Goal: Task Accomplishment & Management: Complete application form

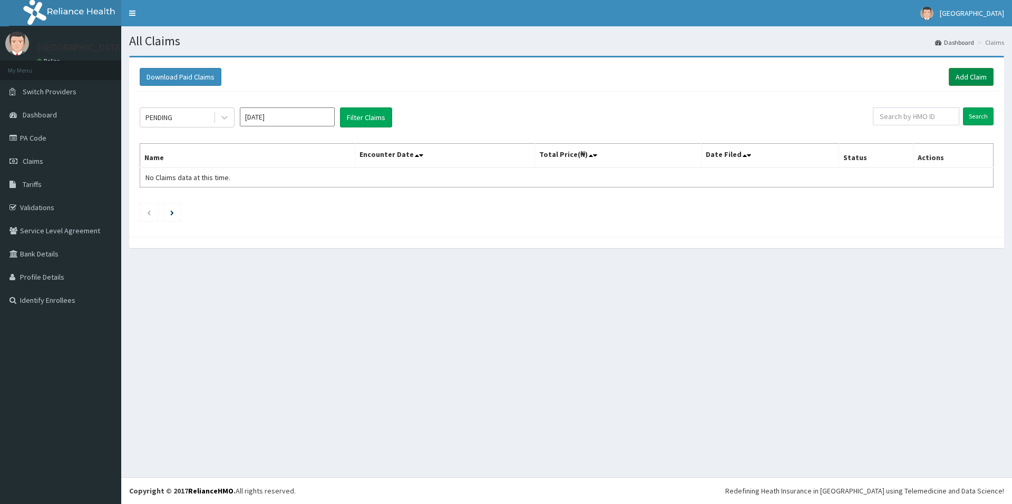
click at [959, 78] on link "Add Claim" at bounding box center [970, 77] width 45 height 18
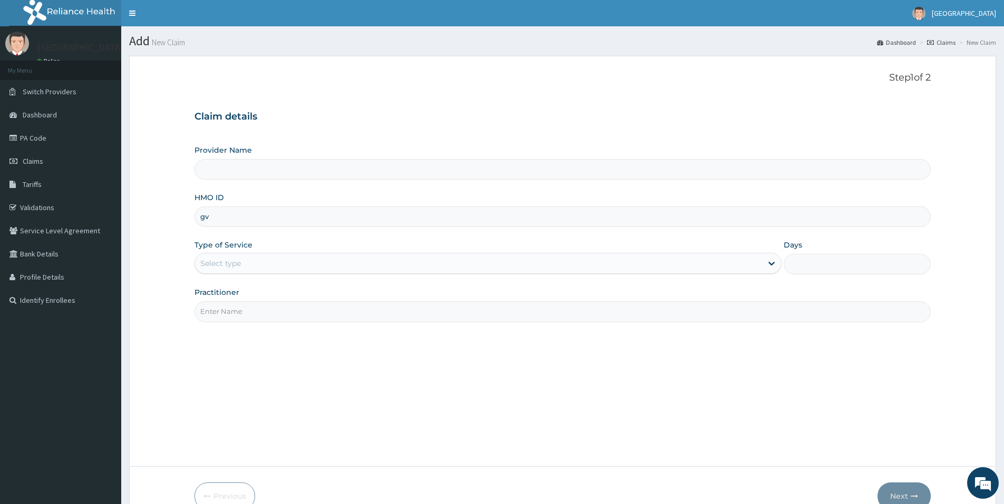
type input "g"
type input "GSV/12305/A"
click at [258, 266] on div "Select type" at bounding box center [478, 263] width 567 height 17
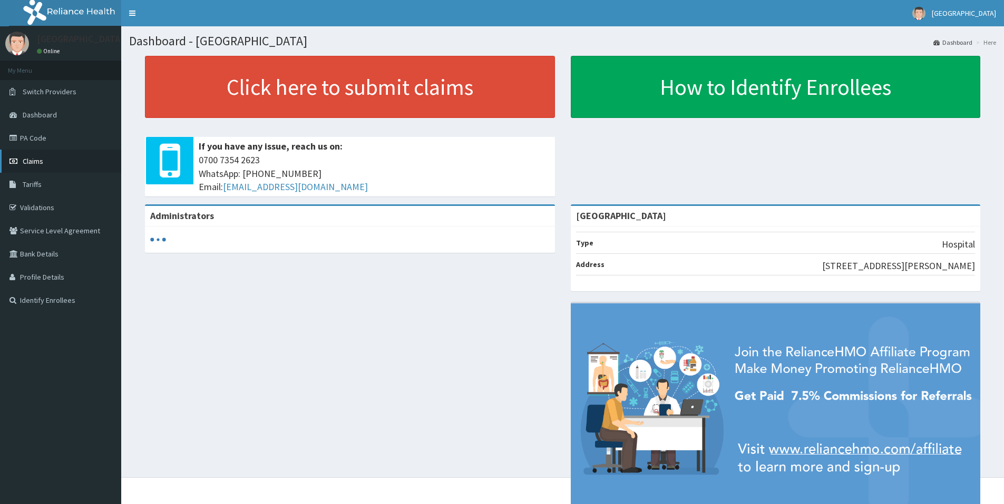
click at [48, 166] on link "Claims" at bounding box center [60, 161] width 121 height 23
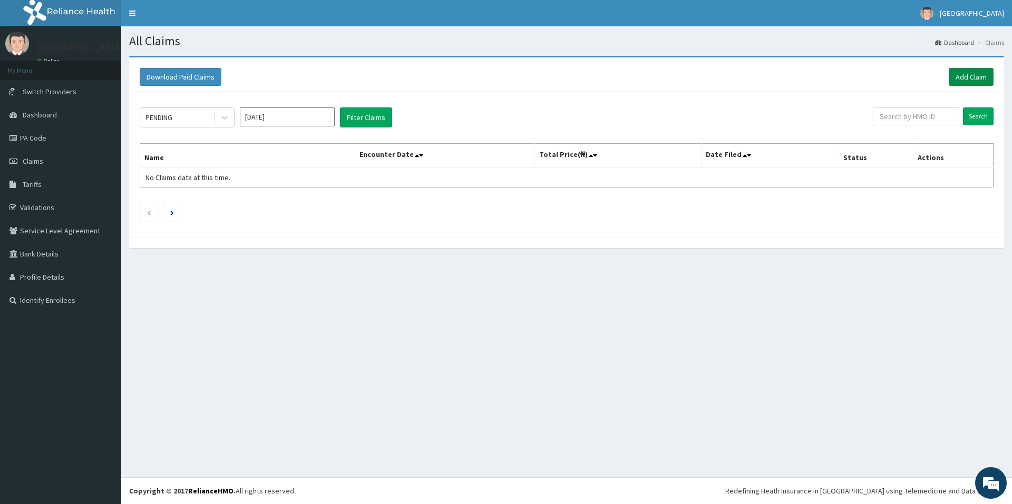
click at [981, 74] on link "Add Claim" at bounding box center [970, 77] width 45 height 18
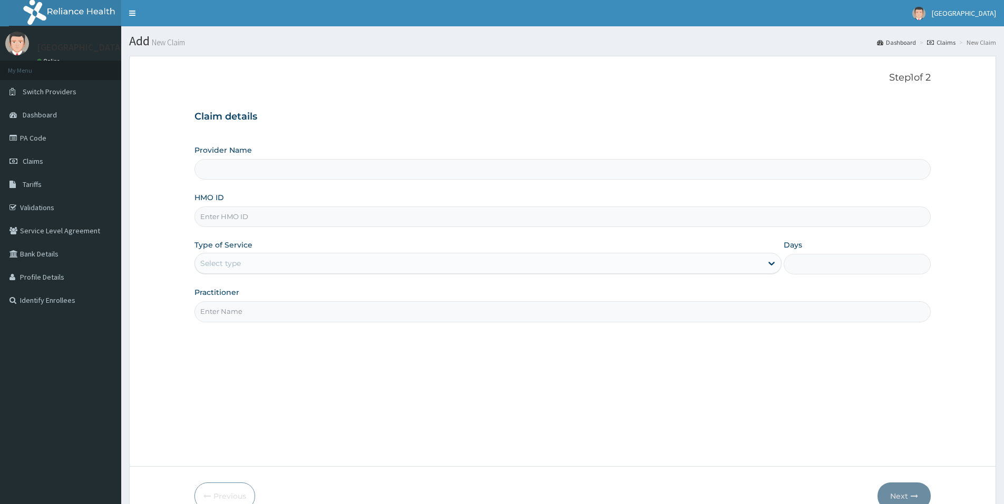
type input "[GEOGRAPHIC_DATA]"
type input "GSV/12305/A"
click at [298, 262] on div "Select type" at bounding box center [478, 263] width 567 height 17
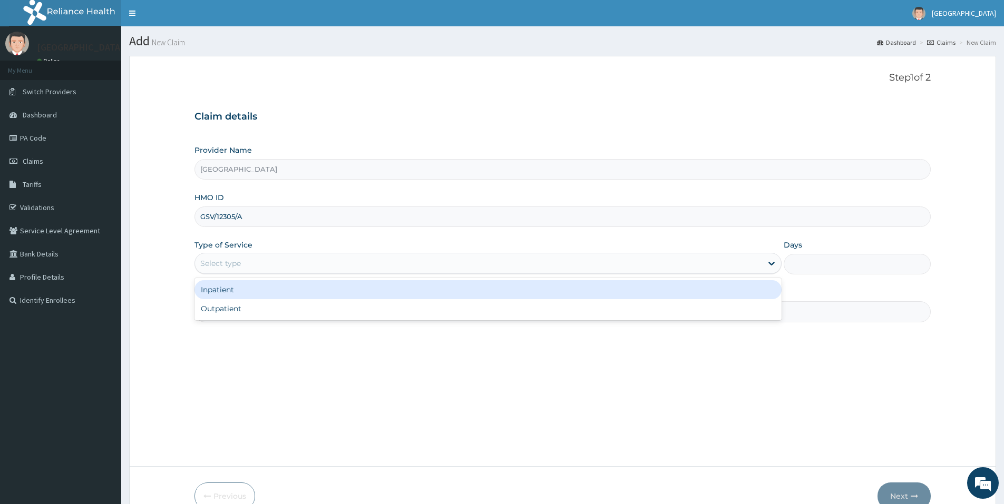
click at [298, 262] on div "Select type" at bounding box center [478, 263] width 567 height 17
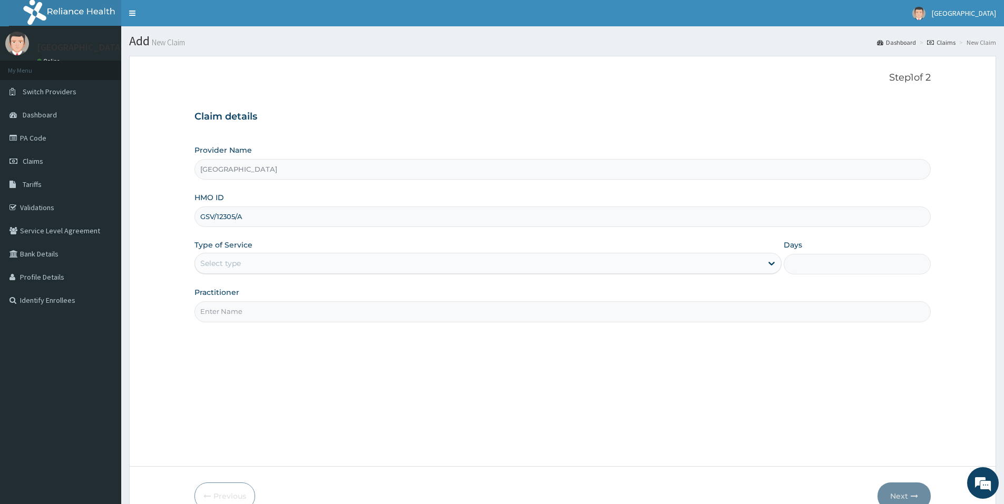
click at [298, 262] on div "Select type" at bounding box center [478, 263] width 567 height 17
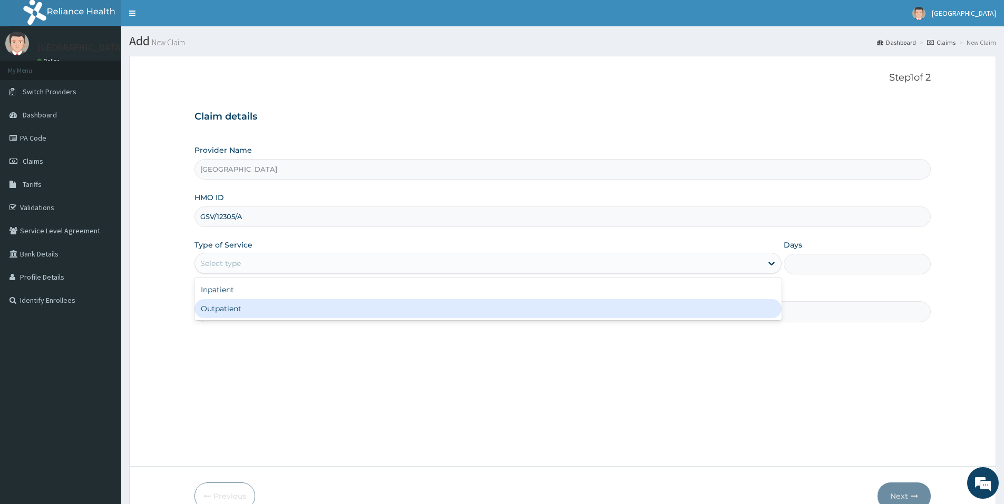
click at [239, 309] on div "Outpatient" at bounding box center [487, 308] width 587 height 19
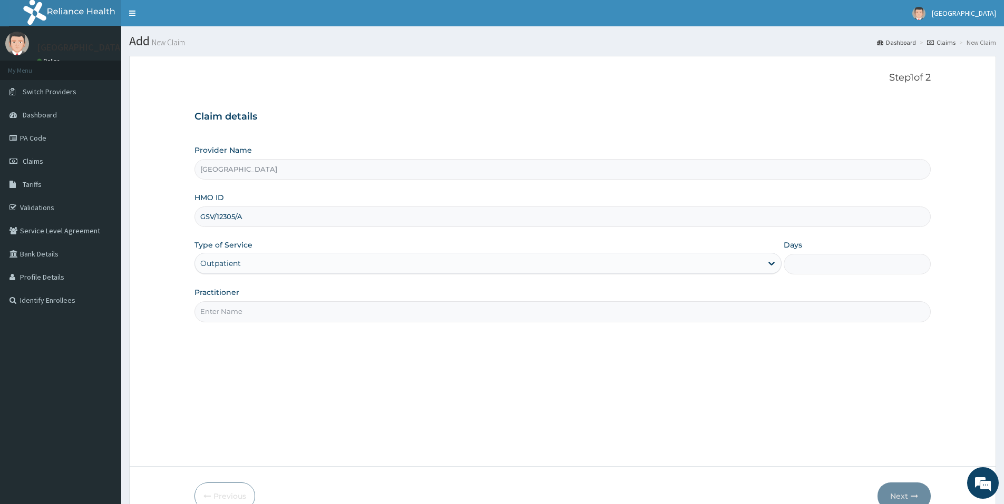
type input "1"
click at [239, 309] on input "Practitioner" at bounding box center [562, 311] width 736 height 21
type input "[PERSON_NAME]"
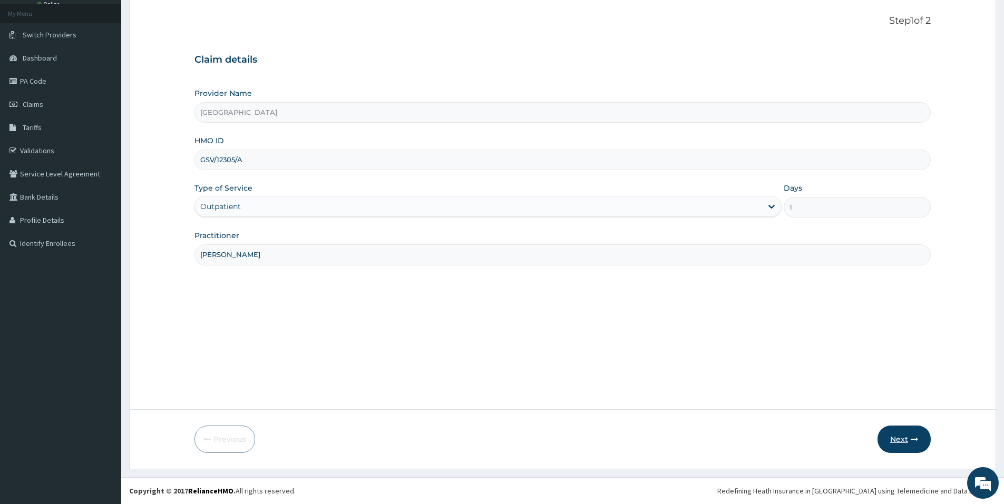
click at [900, 437] on button "Next" at bounding box center [903, 439] width 53 height 27
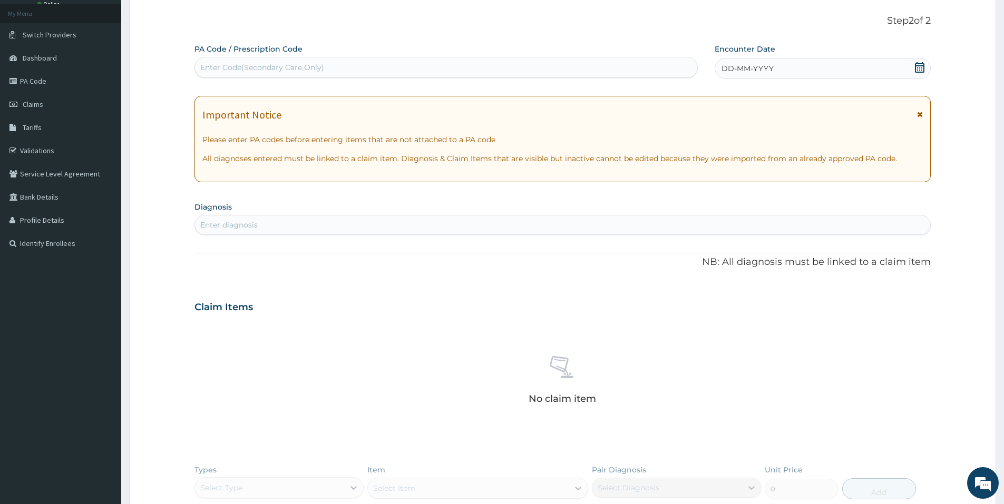
click at [918, 63] on icon at bounding box center [919, 67] width 9 height 11
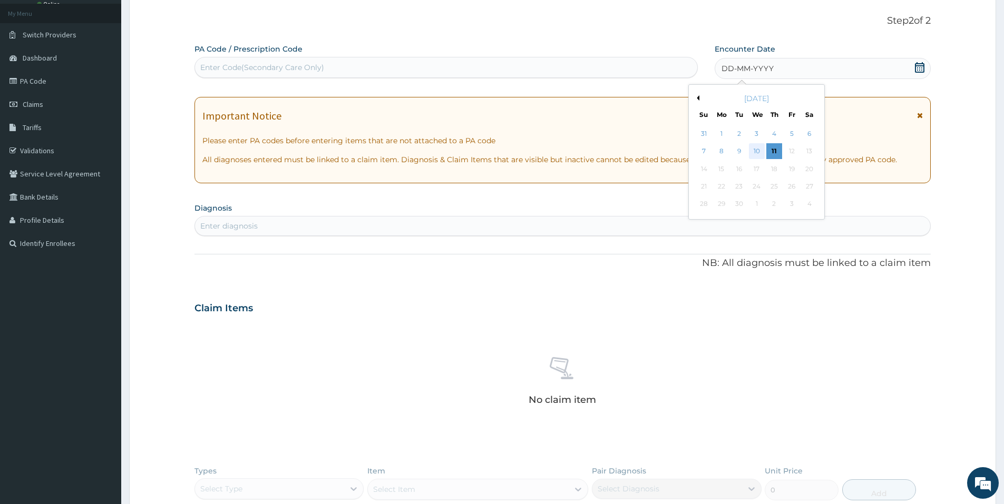
click at [757, 152] on div "10" at bounding box center [757, 152] width 16 height 16
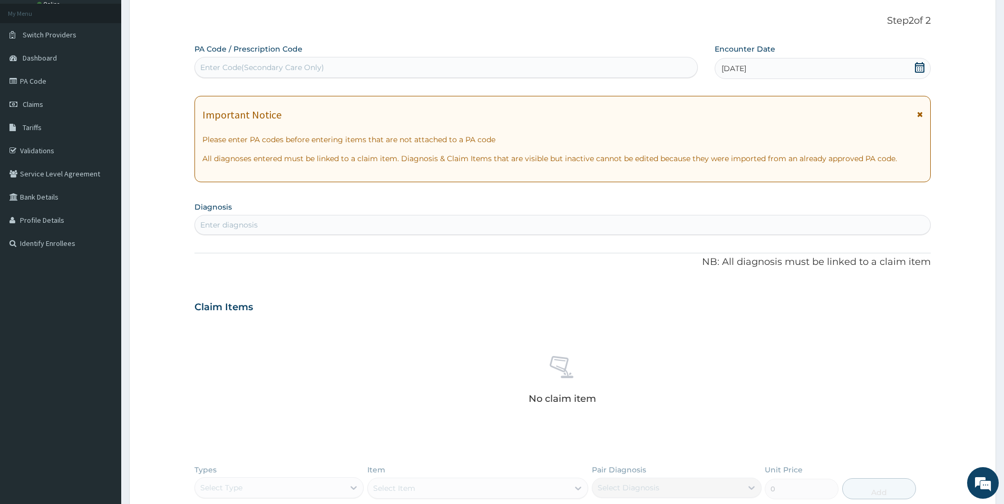
click at [386, 228] on div "Enter diagnosis" at bounding box center [562, 225] width 735 height 17
type input "MYAL"
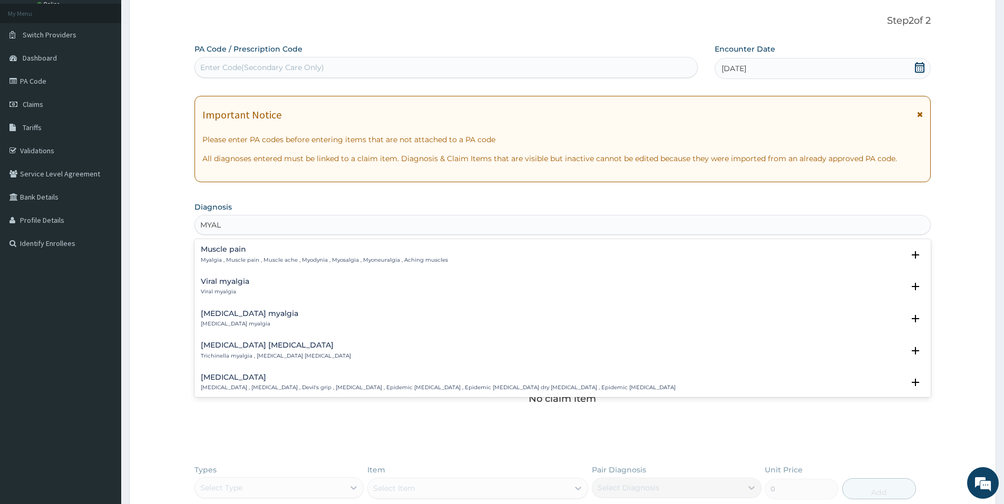
click at [242, 282] on h4 "Viral myalgia" at bounding box center [225, 282] width 48 height 8
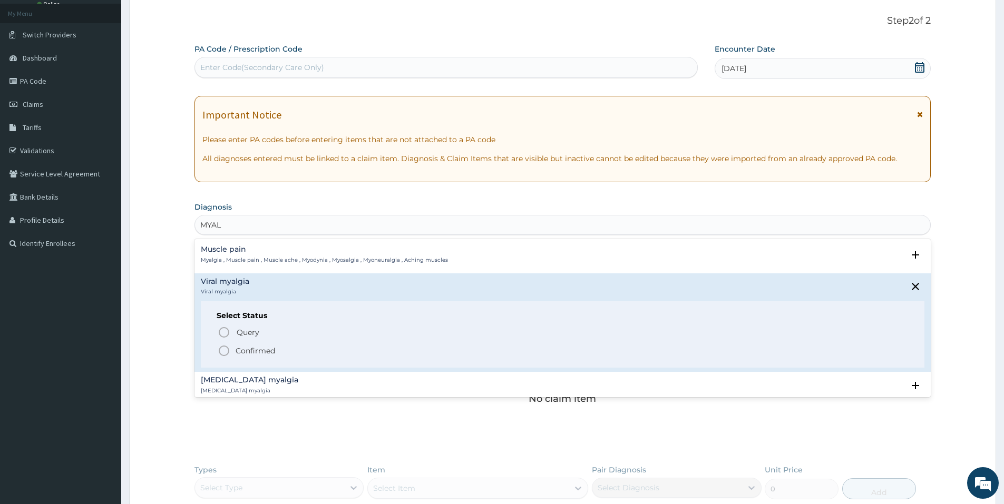
click at [229, 352] on circle "status option filled" at bounding box center [223, 350] width 9 height 9
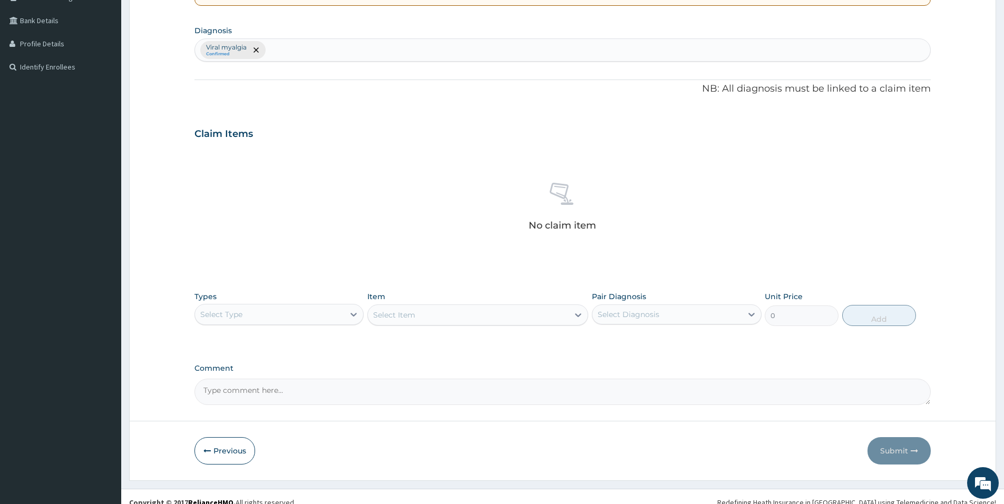
scroll to position [245, 0]
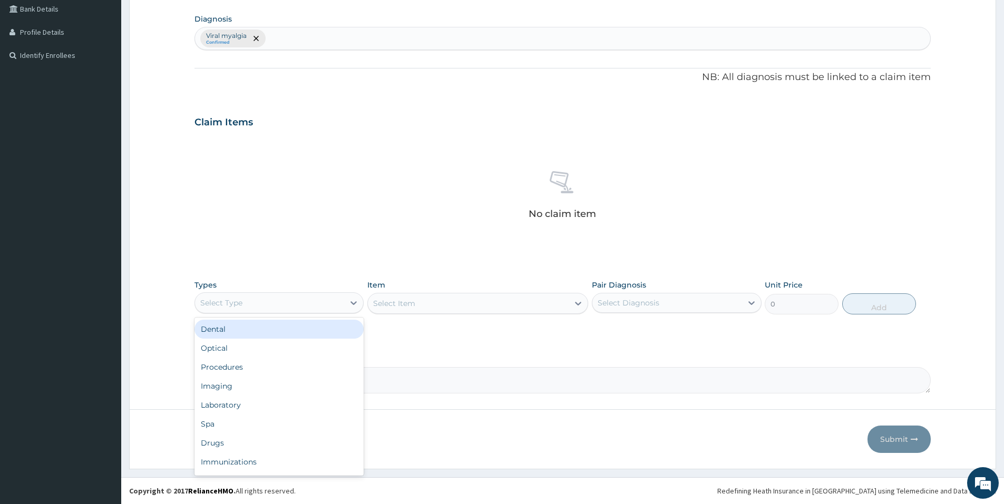
click at [259, 307] on div "Select Type" at bounding box center [269, 303] width 149 height 17
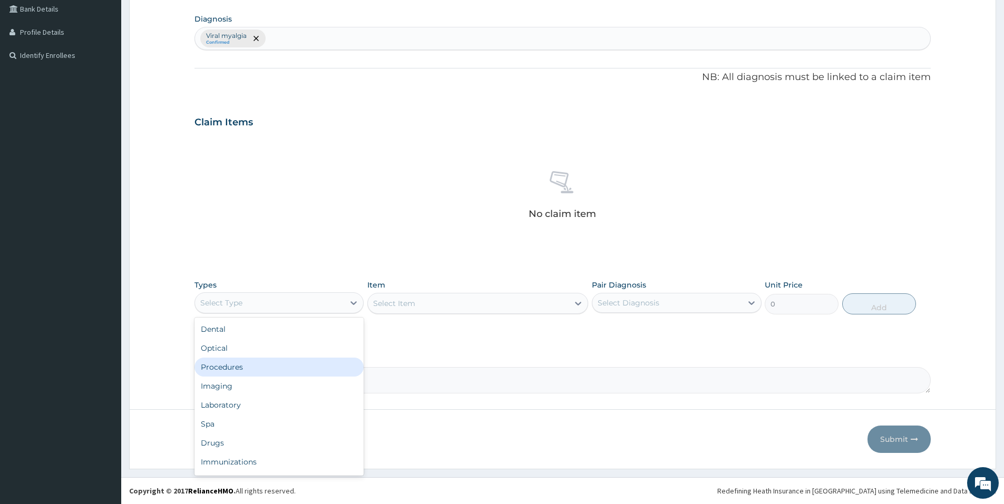
click at [225, 363] on div "Procedures" at bounding box center [278, 367] width 169 height 19
click at [399, 306] on div "Select Item" at bounding box center [394, 303] width 42 height 11
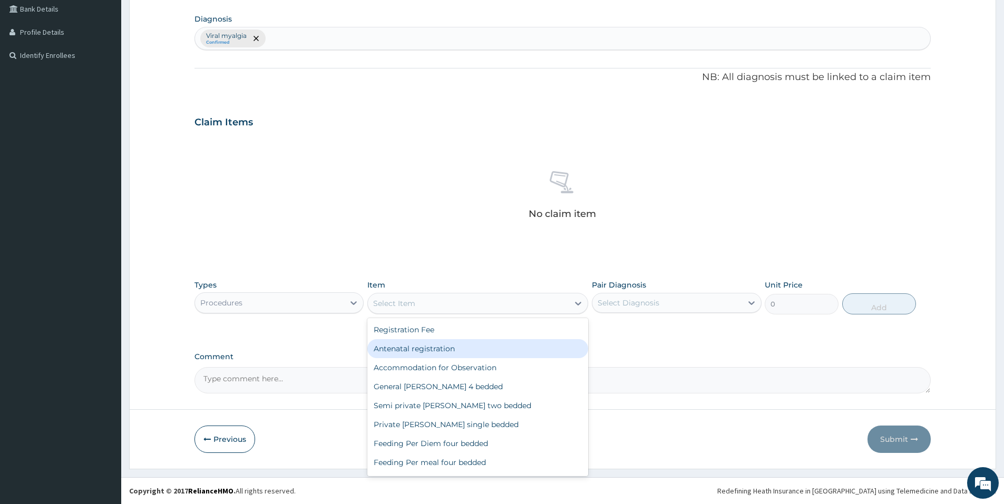
click at [449, 242] on div "No claim item" at bounding box center [562, 196] width 736 height 121
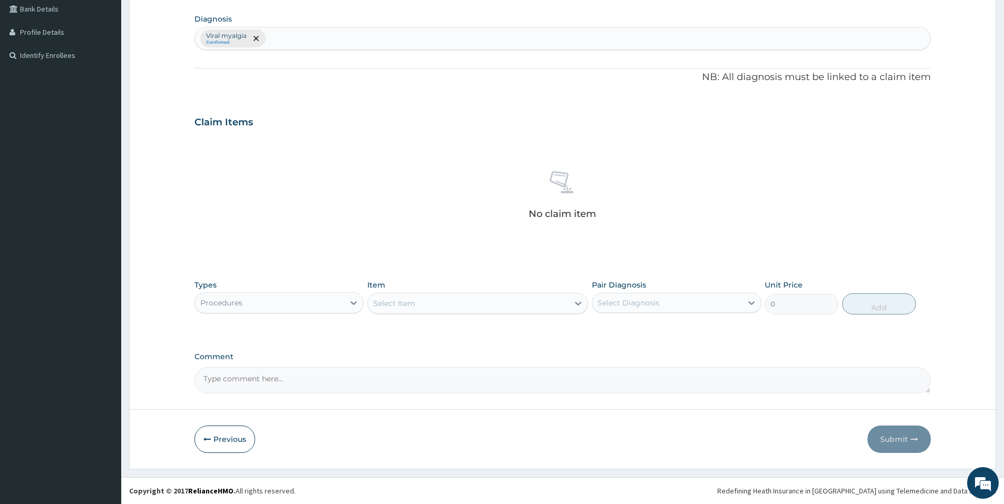
click at [229, 305] on div "Procedures" at bounding box center [221, 303] width 42 height 11
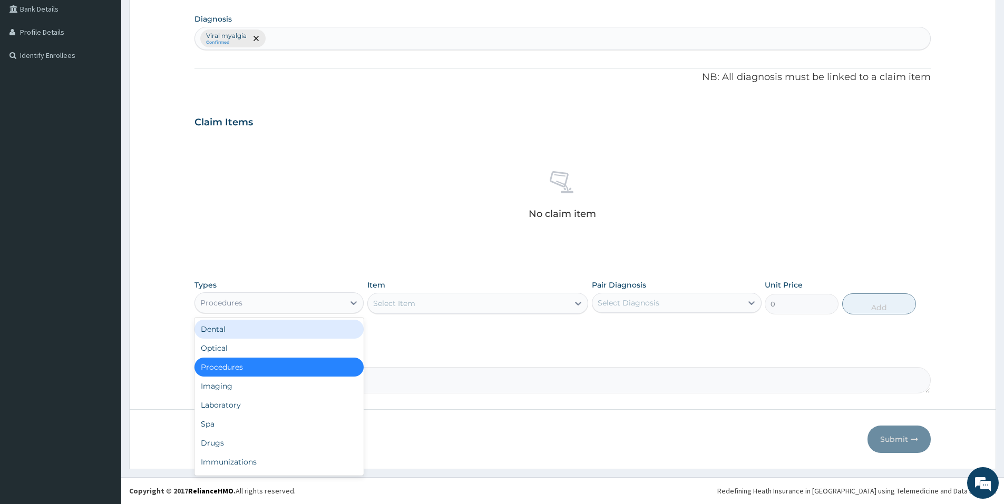
click at [407, 300] on div "Select Item" at bounding box center [394, 303] width 42 height 11
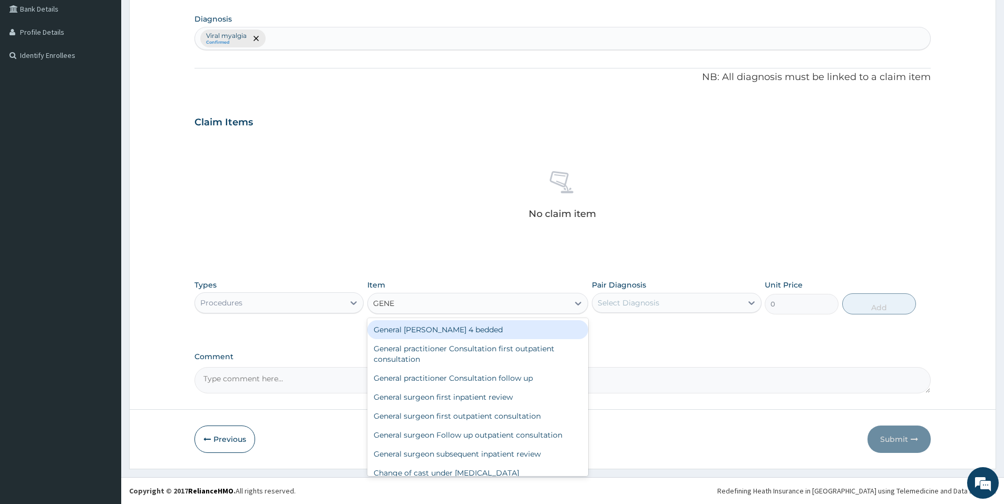
type input "GENER"
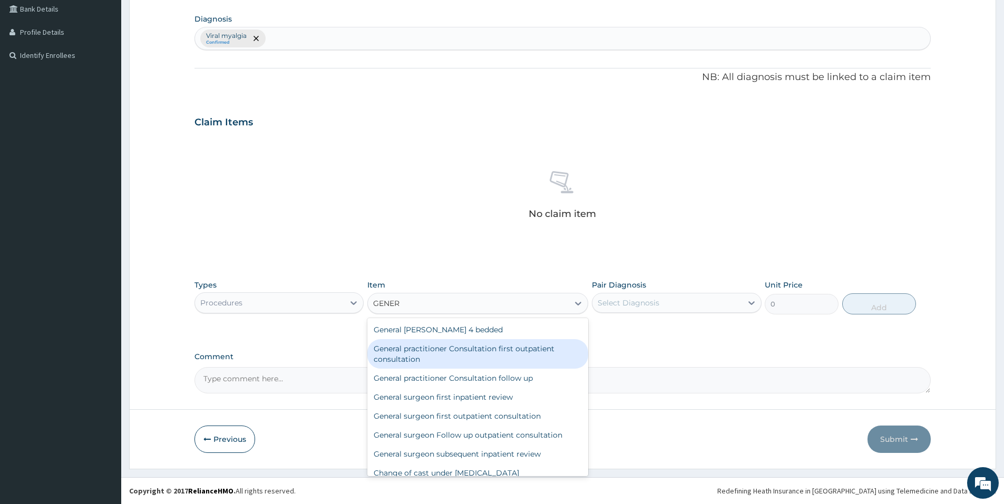
click at [439, 360] on div "General practitioner Consultation first outpatient consultation" at bounding box center [477, 354] width 221 height 30
type input "3547.5"
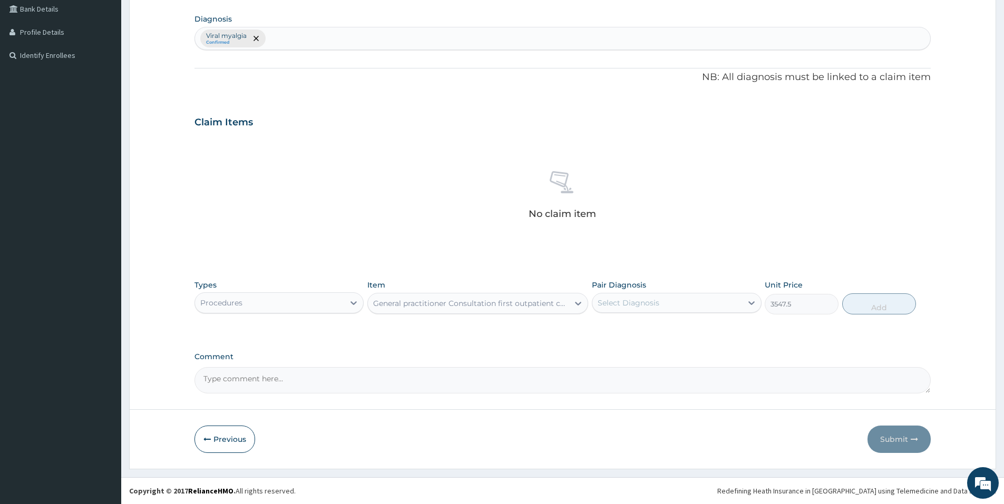
click at [645, 306] on div "Select Diagnosis" at bounding box center [629, 303] width 62 height 11
click at [645, 322] on div "Viral myalgia" at bounding box center [676, 330] width 169 height 22
checkbox input "true"
click at [877, 294] on button "Add" at bounding box center [879, 304] width 74 height 21
type input "0"
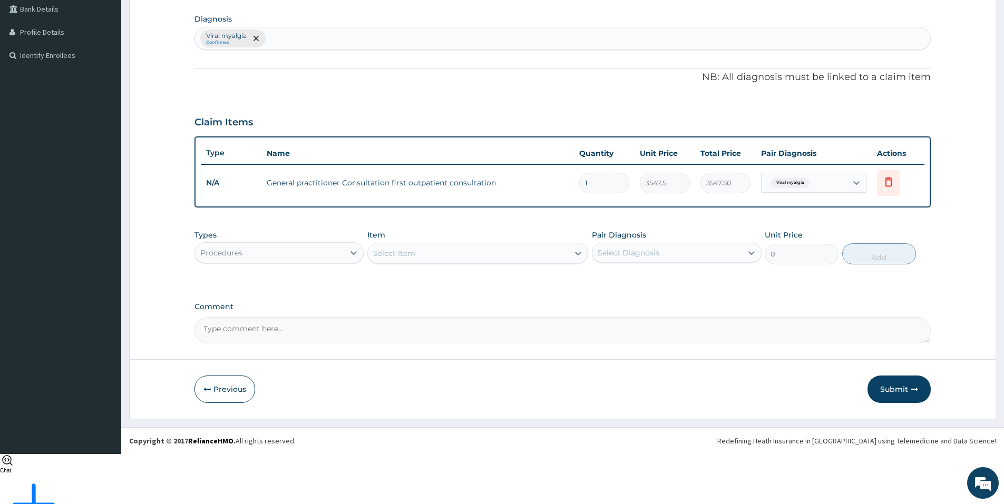
scroll to position [195, 0]
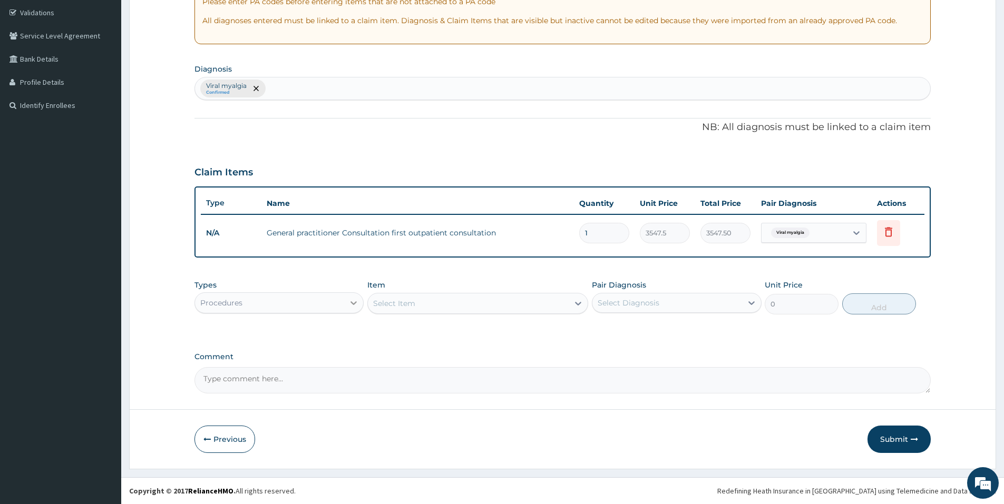
click at [345, 302] on div at bounding box center [353, 303] width 19 height 19
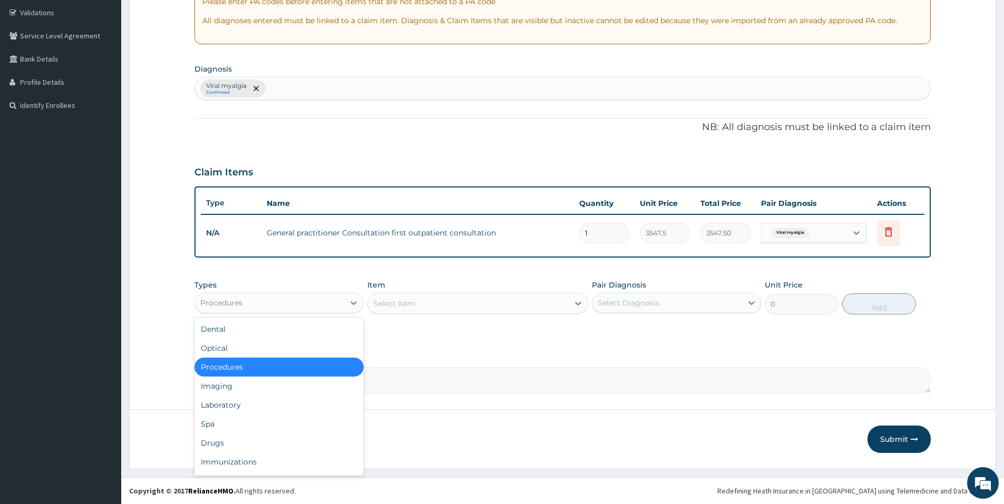
click at [251, 300] on div "Procedures" at bounding box center [269, 303] width 149 height 17
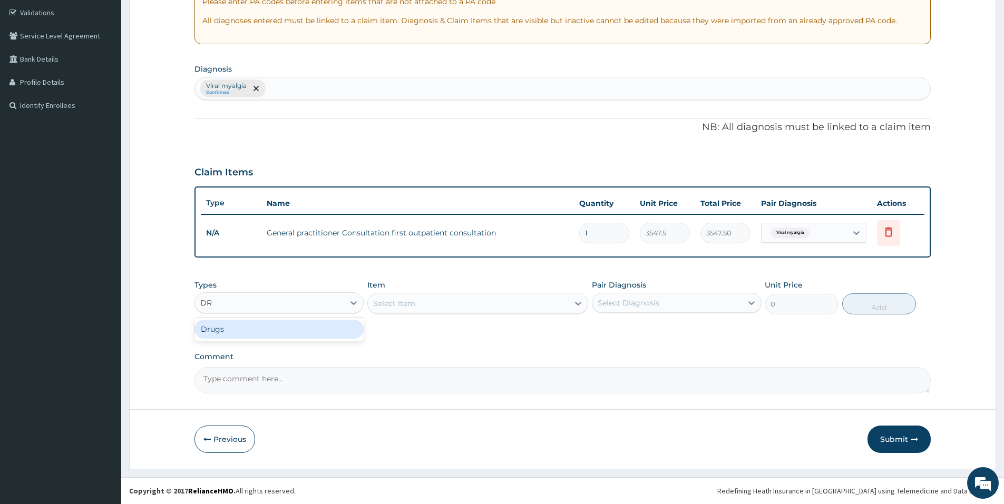
type input "DRU"
click at [328, 327] on div "Drugs" at bounding box center [278, 329] width 169 height 19
click at [414, 300] on div "Select Item" at bounding box center [477, 303] width 221 height 21
click at [413, 307] on div "Select Item" at bounding box center [477, 303] width 221 height 21
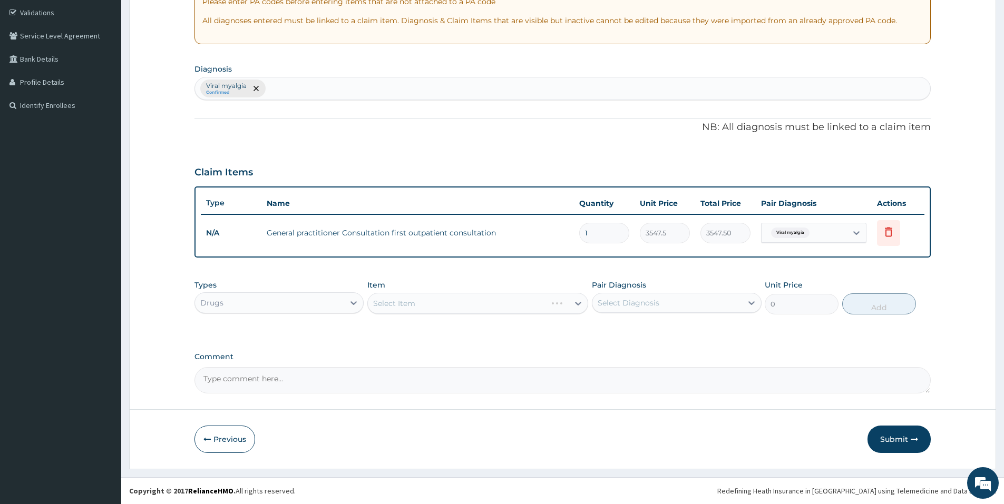
click at [413, 307] on div "Select Item" at bounding box center [477, 303] width 221 height 21
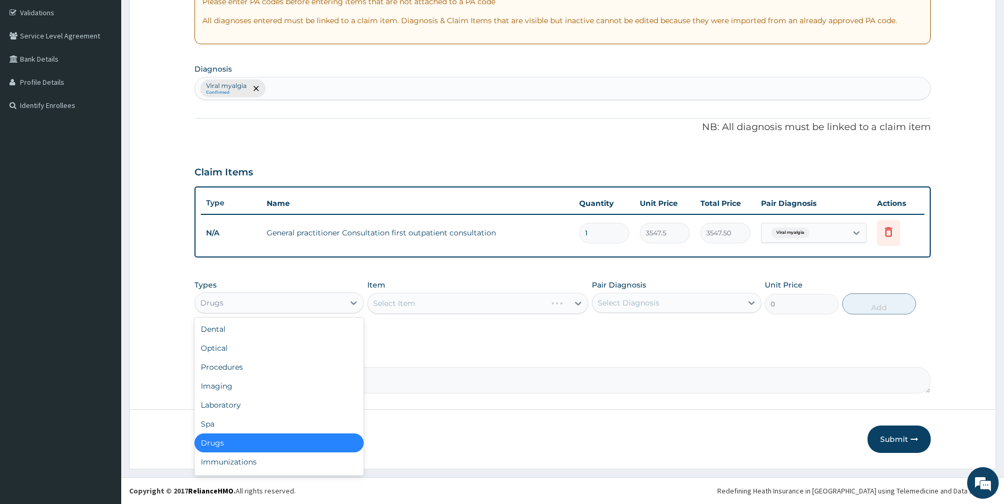
click at [339, 301] on div "Drugs" at bounding box center [269, 303] width 149 height 17
click at [252, 335] on div "Dental" at bounding box center [278, 329] width 169 height 19
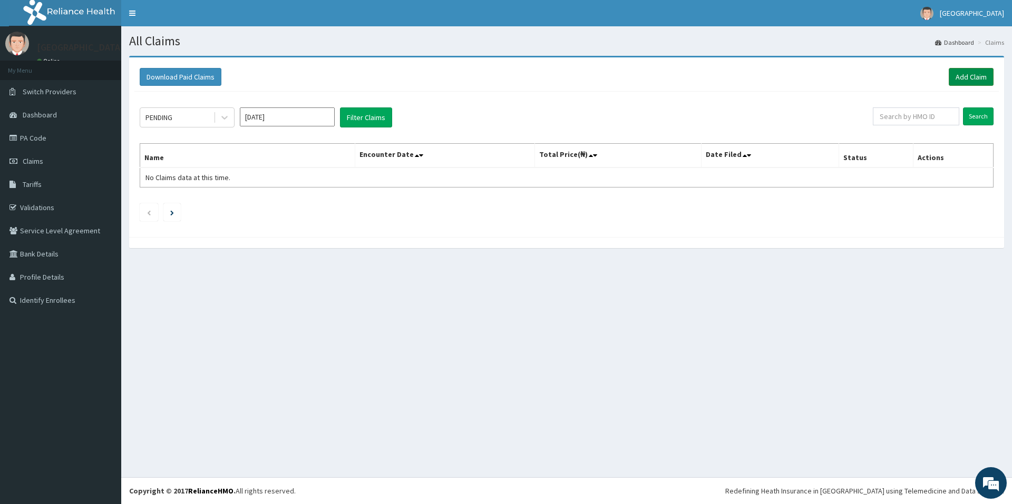
click at [970, 78] on link "Add Claim" at bounding box center [970, 77] width 45 height 18
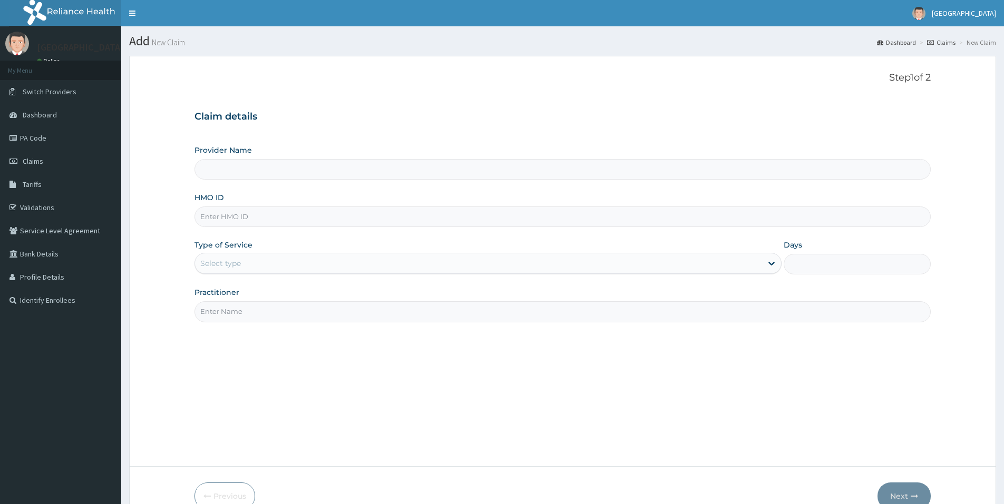
type input "G"
type input "[GEOGRAPHIC_DATA]"
type input "GSV/12305/A"
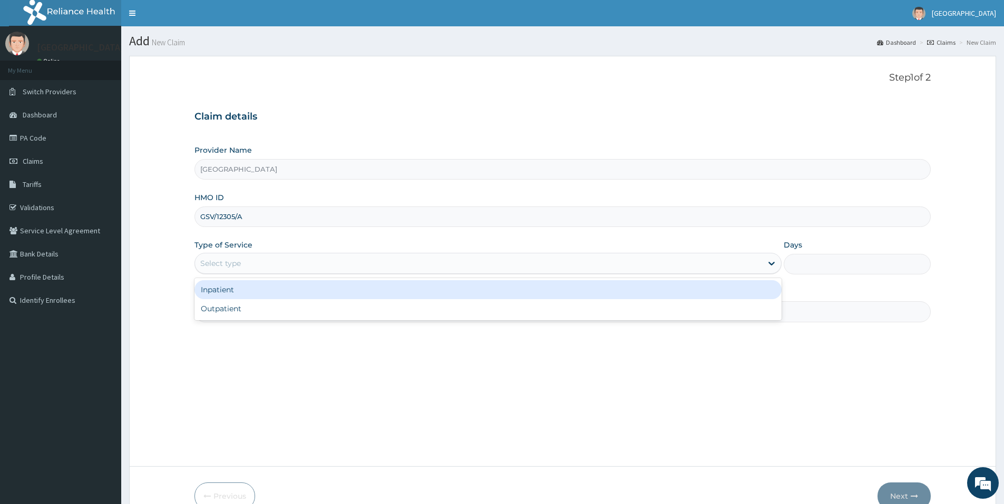
click at [321, 272] on div "Select type" at bounding box center [478, 263] width 567 height 17
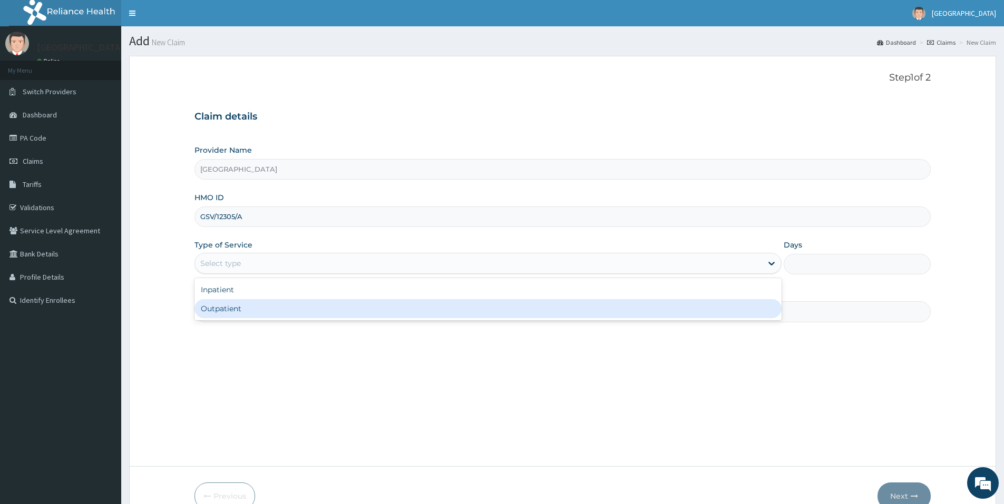
click at [285, 310] on div "Outpatient" at bounding box center [487, 308] width 587 height 19
type input "1"
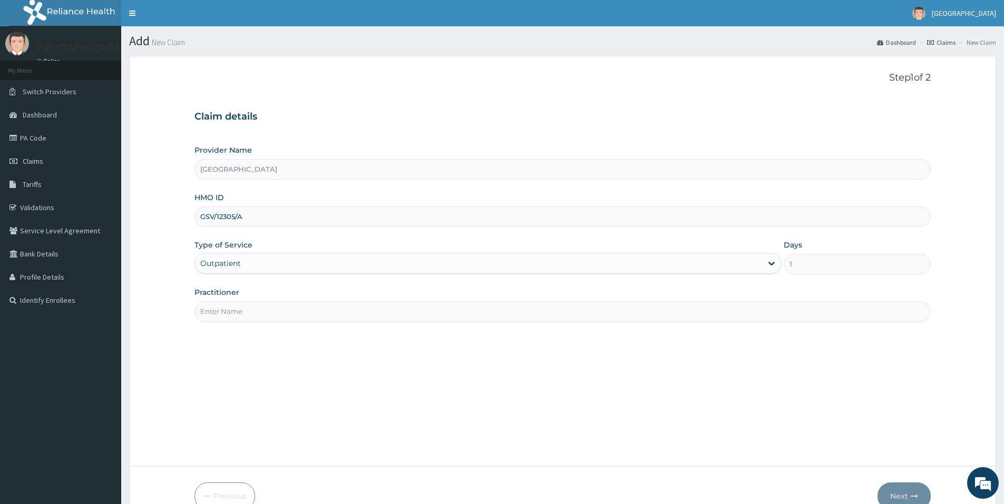
click at [298, 310] on input "Practitioner" at bounding box center [562, 311] width 736 height 21
type input "DR UCHEYA"
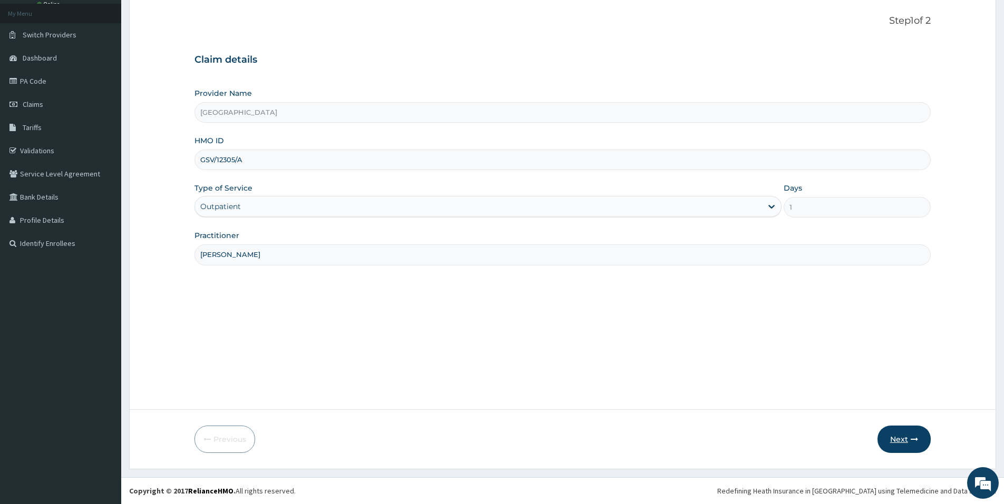
click at [899, 447] on button "Next" at bounding box center [903, 439] width 53 height 27
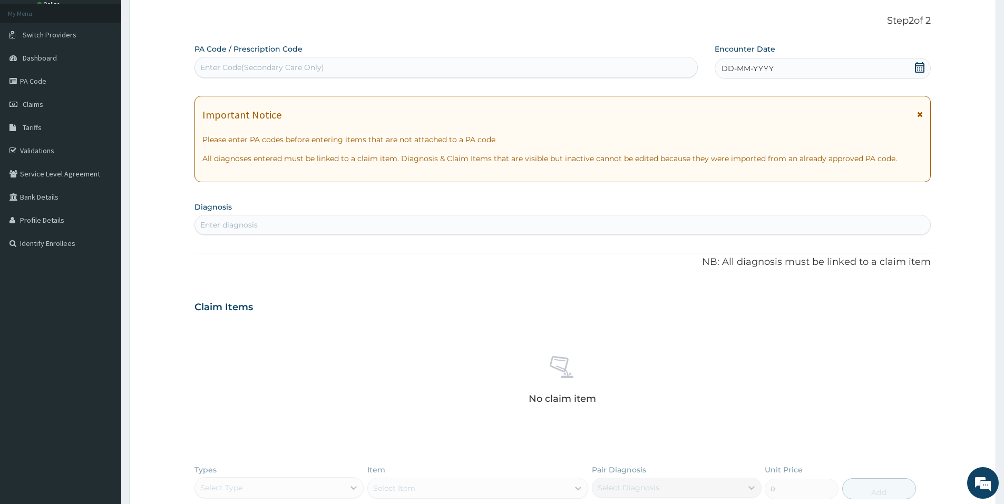
click at [922, 67] on icon at bounding box center [919, 67] width 11 height 11
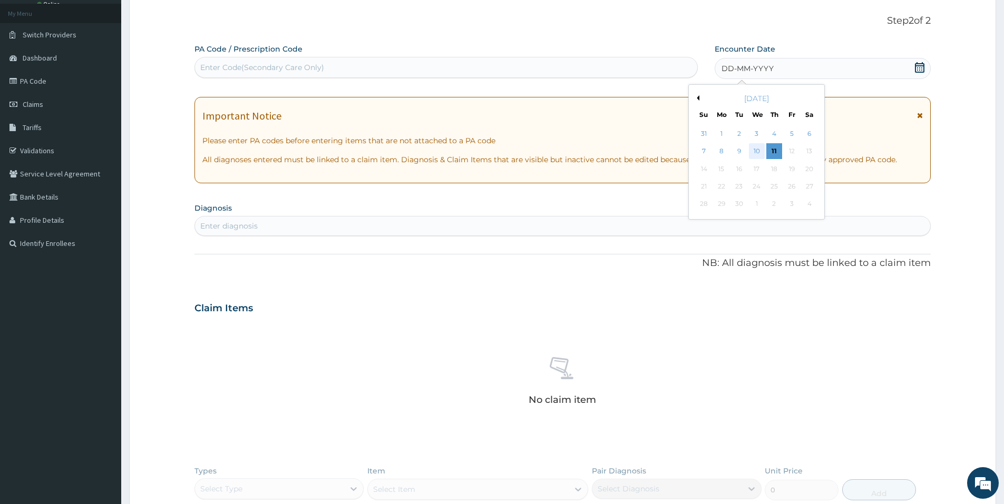
click at [754, 157] on div "10" at bounding box center [757, 152] width 16 height 16
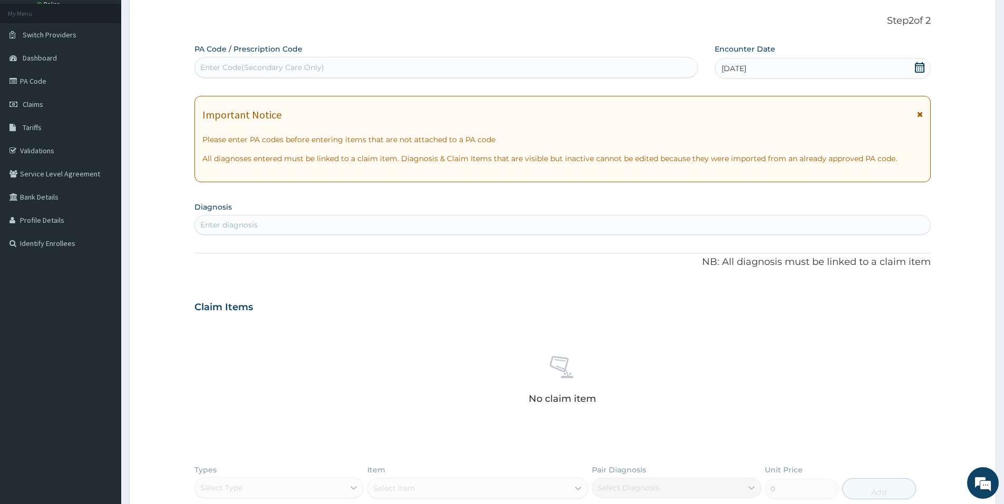
click at [375, 220] on div "Enter diagnosis" at bounding box center [562, 225] width 735 height 17
type input "MYAL"
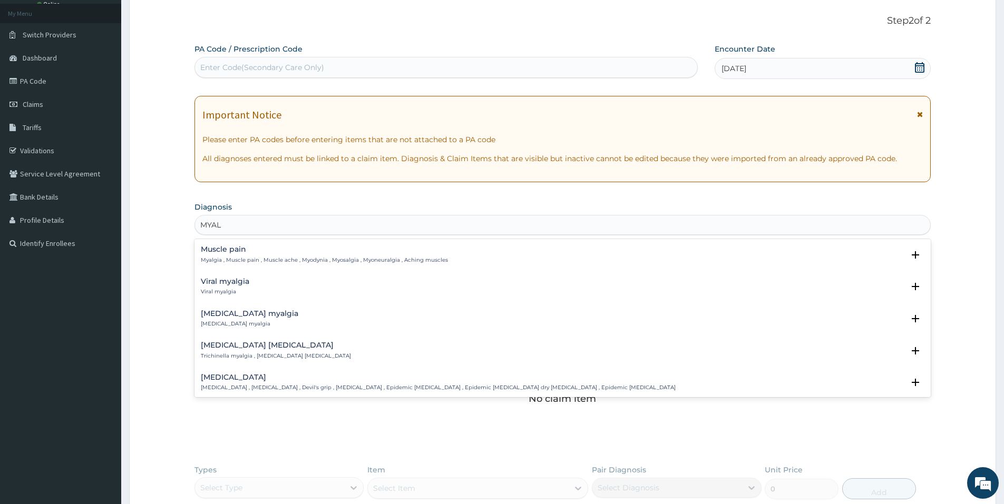
click at [234, 290] on p "Viral myalgia" at bounding box center [225, 291] width 48 height 7
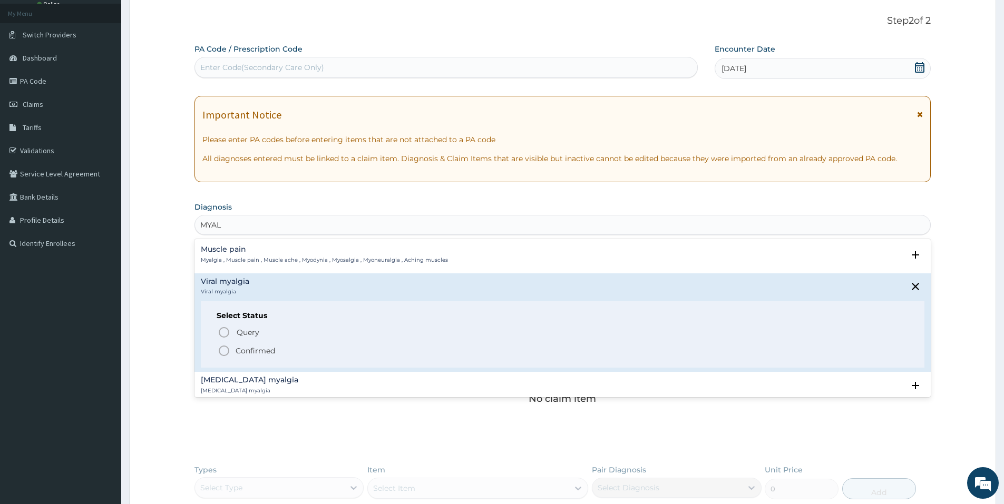
click at [224, 352] on icon "status option filled" at bounding box center [224, 351] width 13 height 13
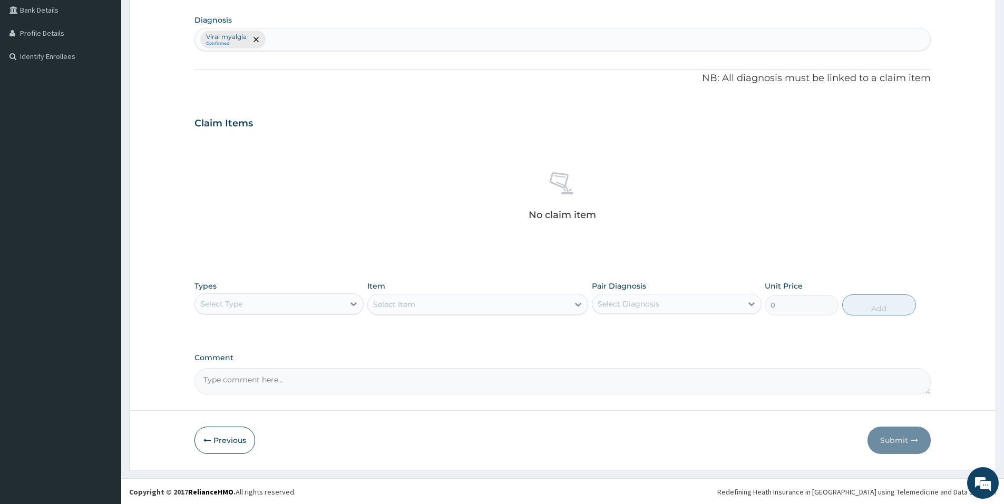
scroll to position [245, 0]
click at [278, 292] on div "Select Type" at bounding box center [278, 302] width 169 height 21
click at [242, 367] on div "Procedures" at bounding box center [278, 367] width 169 height 19
click at [474, 301] on div "Select Item" at bounding box center [468, 303] width 201 height 17
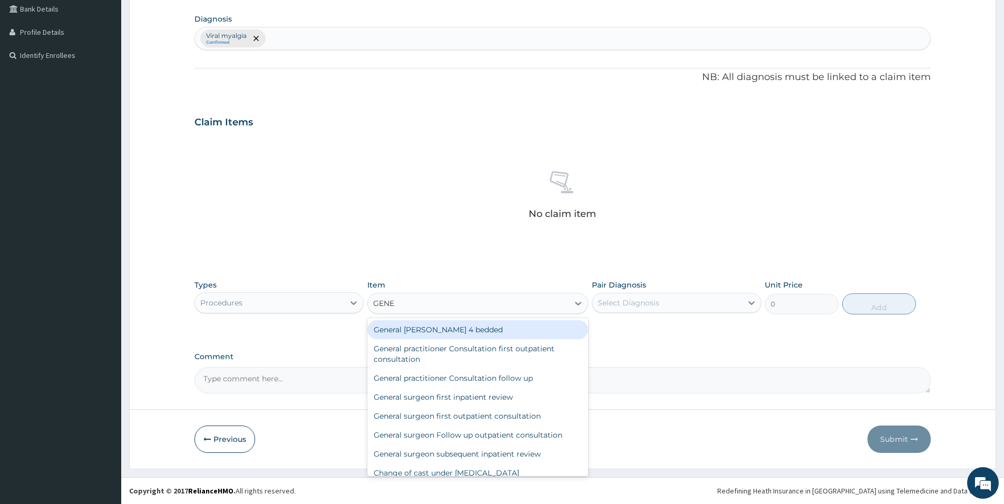
type input "GENER"
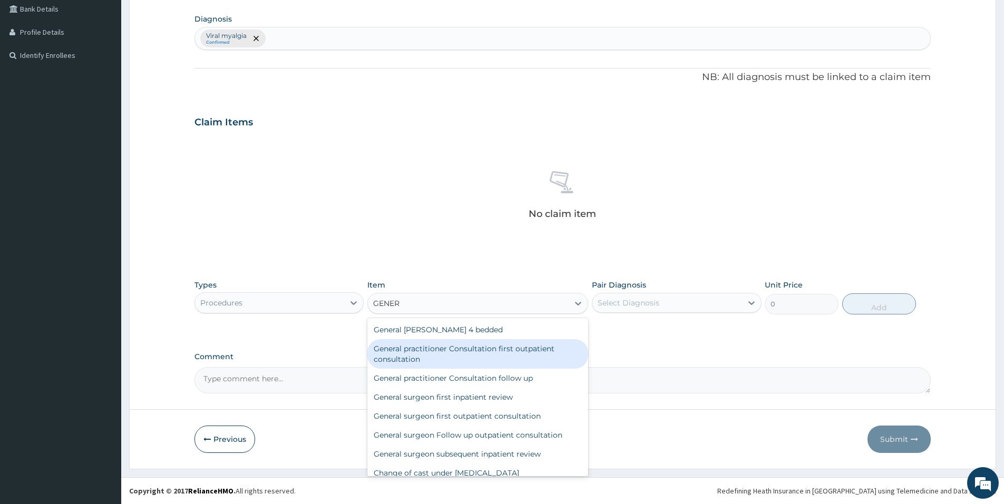
click at [495, 357] on div "General practitioner Consultation first outpatient consultation" at bounding box center [477, 354] width 221 height 30
type input "3547.5"
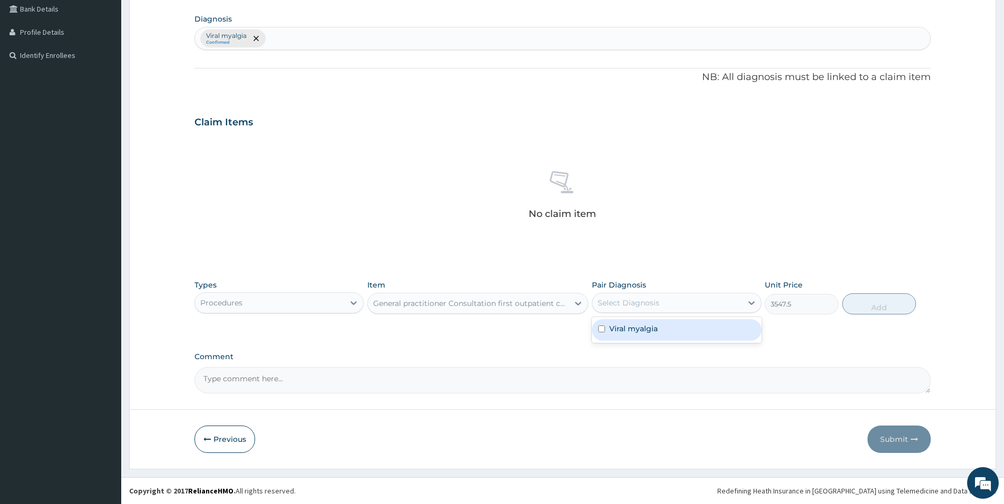
click at [662, 298] on div "Select Diagnosis" at bounding box center [666, 303] width 149 height 17
click at [635, 329] on label "Viral myalgia" at bounding box center [633, 329] width 48 height 11
checkbox input "true"
click at [874, 307] on button "Add" at bounding box center [879, 304] width 74 height 21
type input "0"
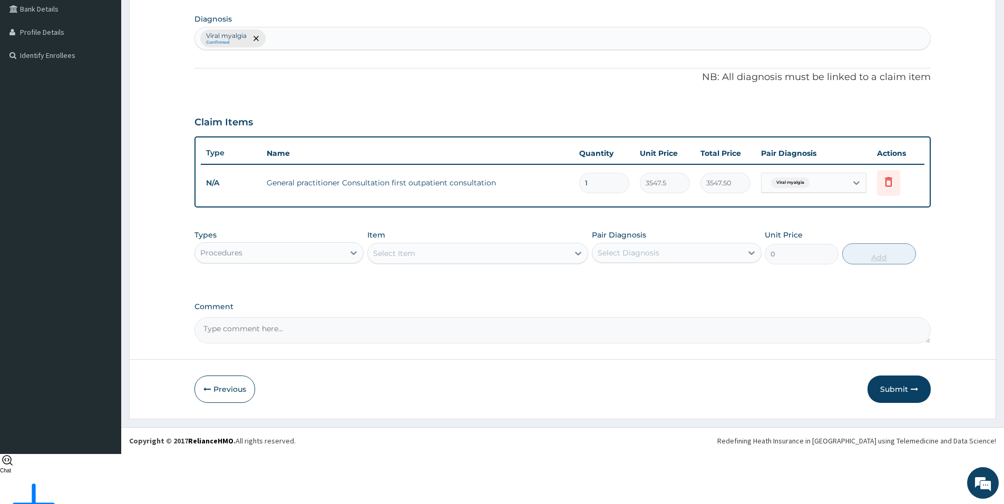
scroll to position [195, 0]
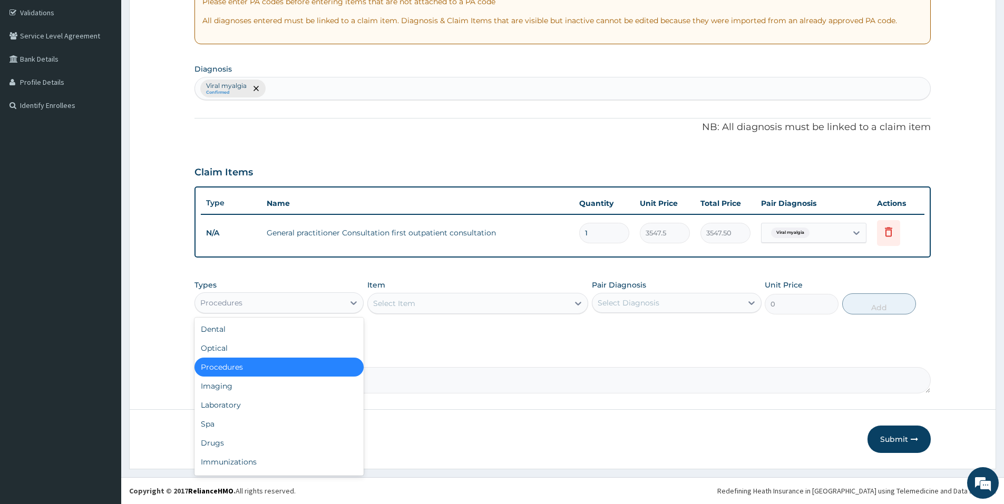
click at [332, 301] on div "Procedures" at bounding box center [269, 303] width 149 height 17
type input "DR"
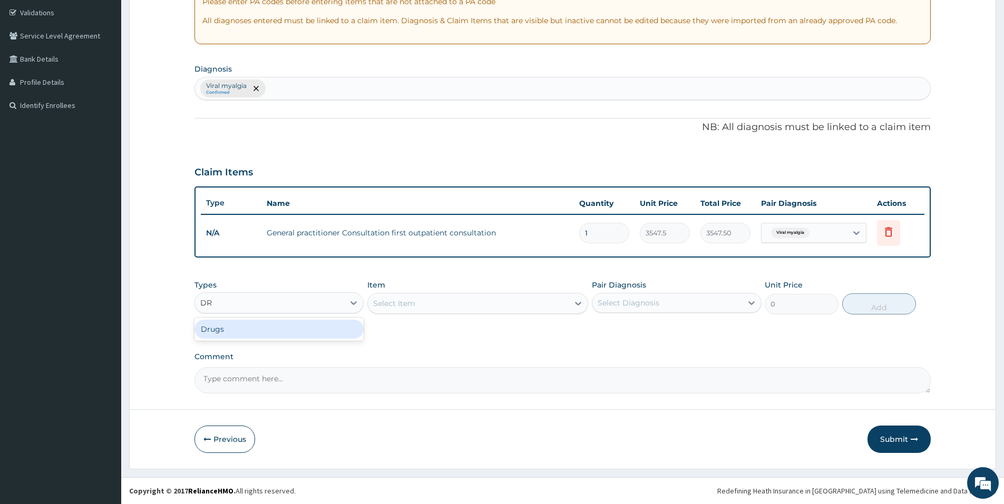
click at [260, 329] on div "Drugs" at bounding box center [278, 329] width 169 height 19
click at [417, 302] on div "Select Item" at bounding box center [477, 303] width 221 height 21
click at [497, 319] on div "Types Drugs Item Select Item Pair Diagnosis Select Diagnosis Unit Price 0 Add" at bounding box center [562, 297] width 736 height 45
click at [493, 307] on div "Select Item" at bounding box center [468, 303] width 201 height 17
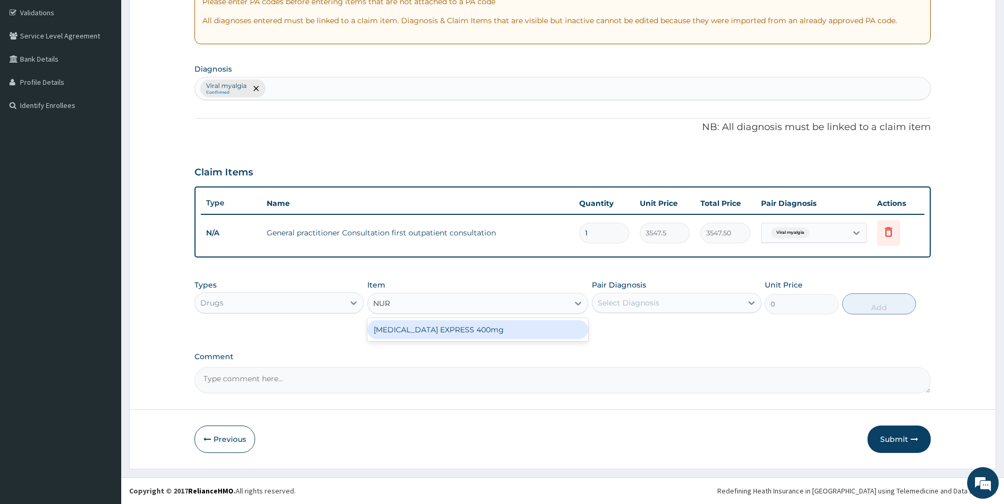
type input "NURO"
click at [466, 330] on div "NUROFEN EXPRESS 400mg" at bounding box center [477, 329] width 221 height 19
type input "301"
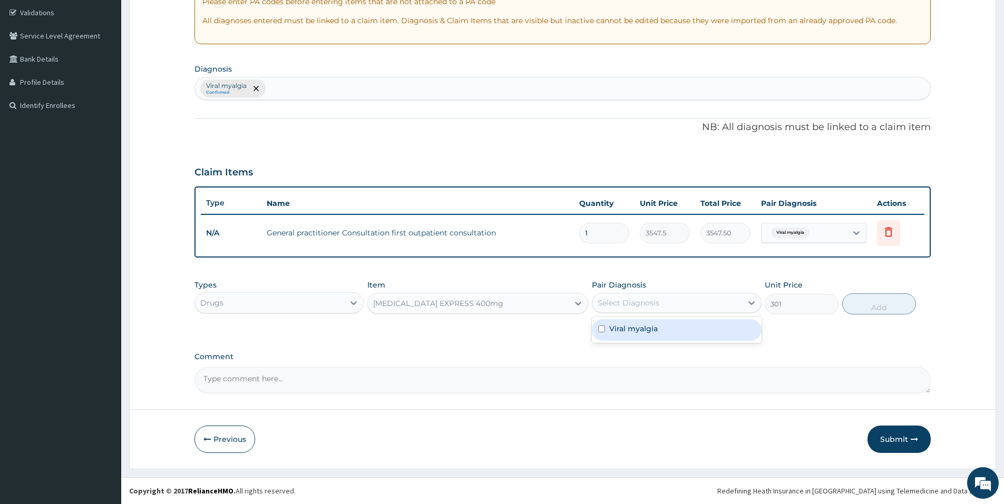
click at [639, 302] on div "Select Diagnosis" at bounding box center [629, 303] width 62 height 11
click at [640, 327] on label "Viral myalgia" at bounding box center [633, 329] width 48 height 11
checkbox input "true"
click at [852, 307] on button "Add" at bounding box center [879, 304] width 74 height 21
type input "0"
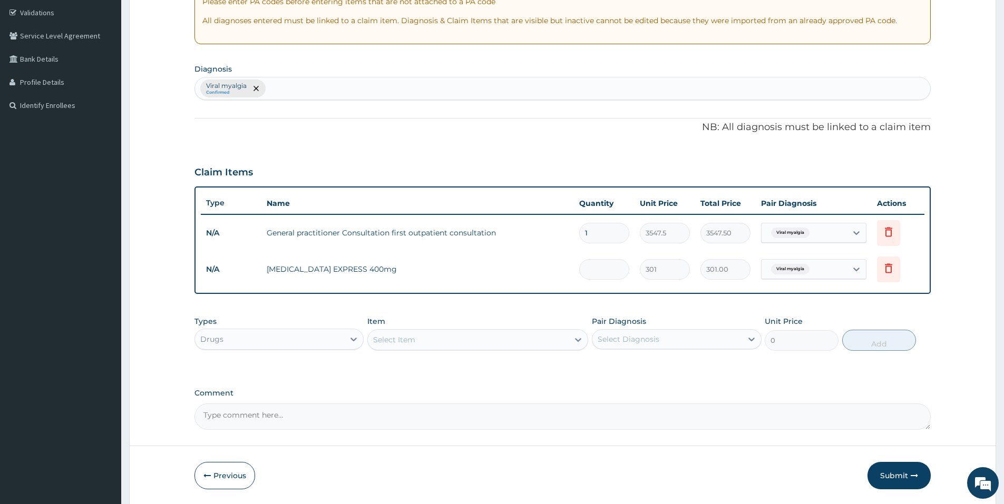
type input "0.00"
type input "7"
type input "2107.00"
type input "8"
type input "2408.00"
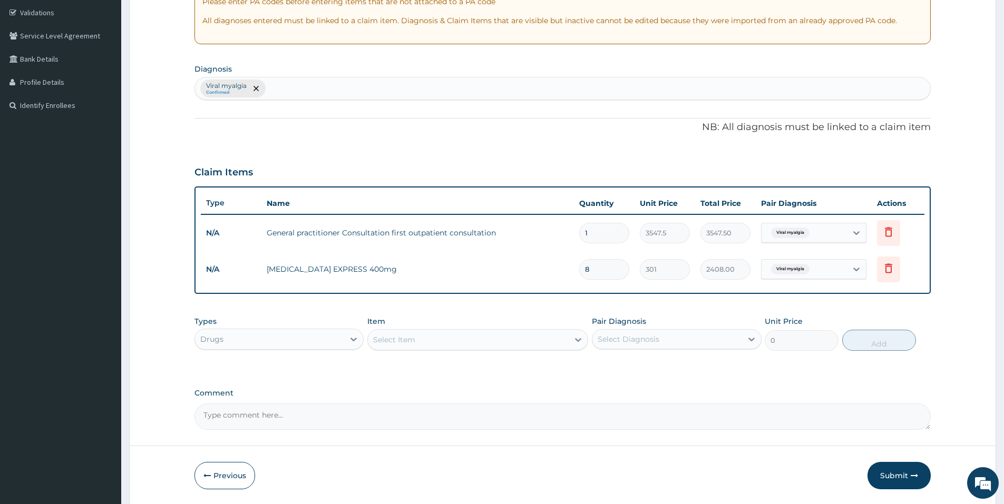
click at [620, 352] on div "Types Drugs Item Select Item Pair Diagnosis Select Diagnosis Unit Price 0 Add" at bounding box center [562, 333] width 736 height 45
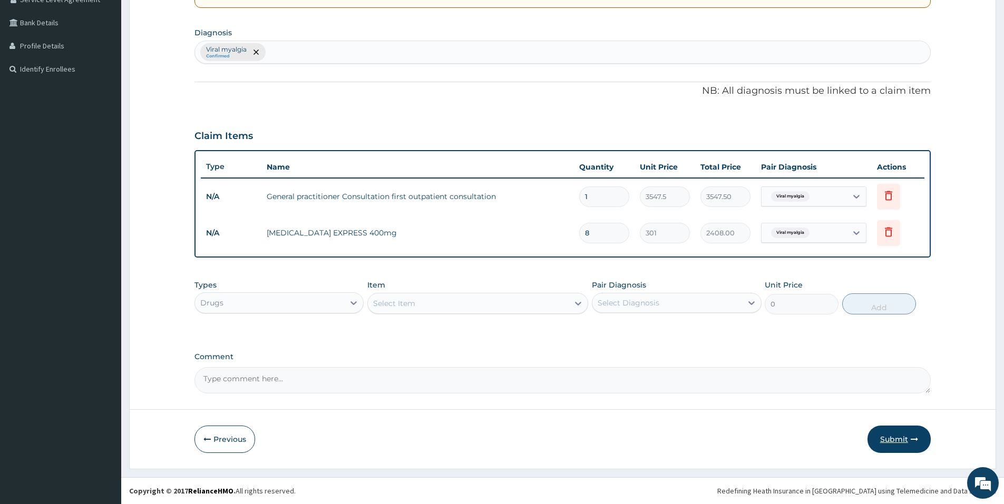
click at [883, 438] on button "Submit" at bounding box center [898, 439] width 63 height 27
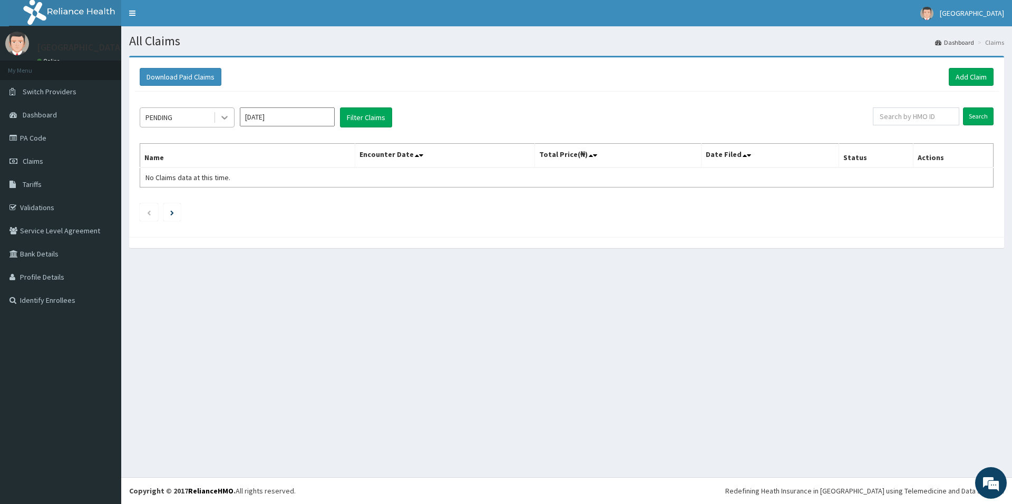
click at [221, 122] on icon at bounding box center [224, 117] width 11 height 11
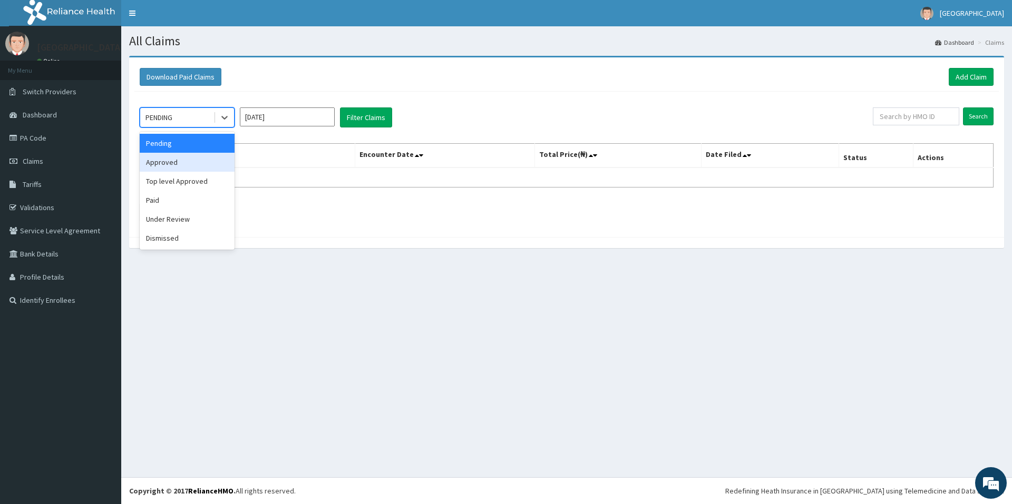
click at [187, 167] on div "Approved" at bounding box center [187, 162] width 95 height 19
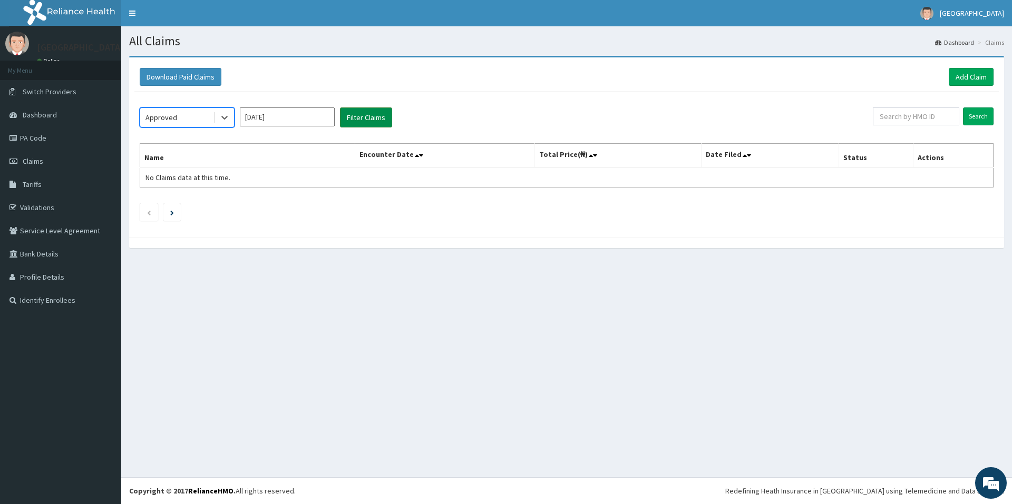
click at [356, 125] on button "Filter Claims" at bounding box center [366, 117] width 52 height 20
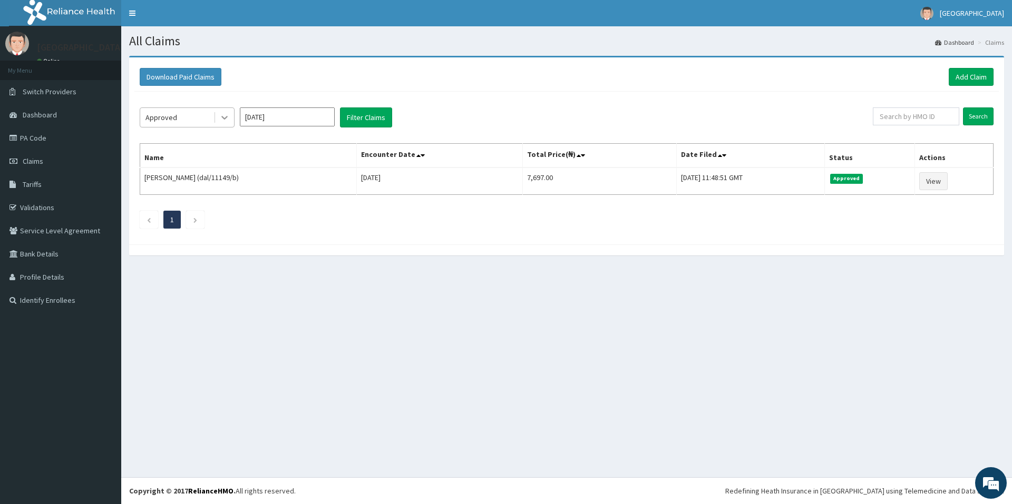
click at [219, 127] on div at bounding box center [224, 117] width 19 height 19
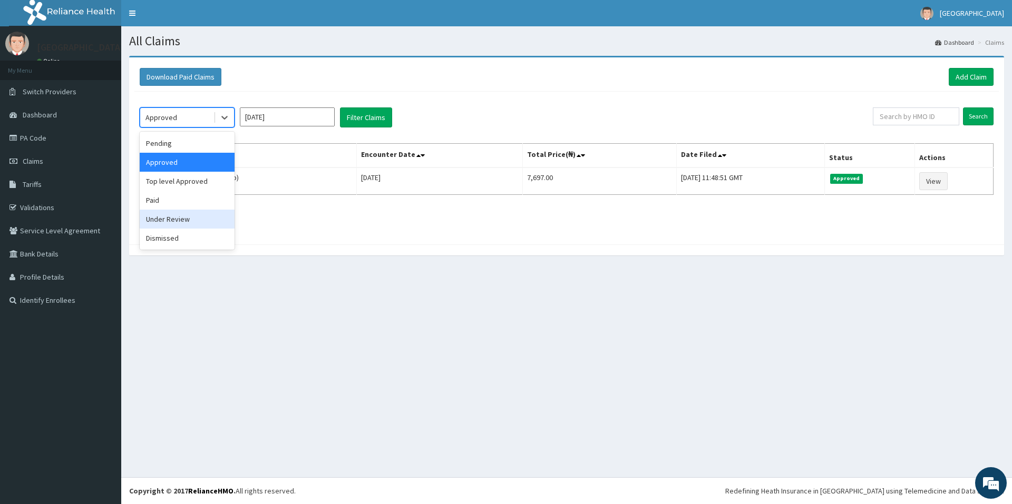
click at [185, 213] on div "Under Review" at bounding box center [187, 219] width 95 height 19
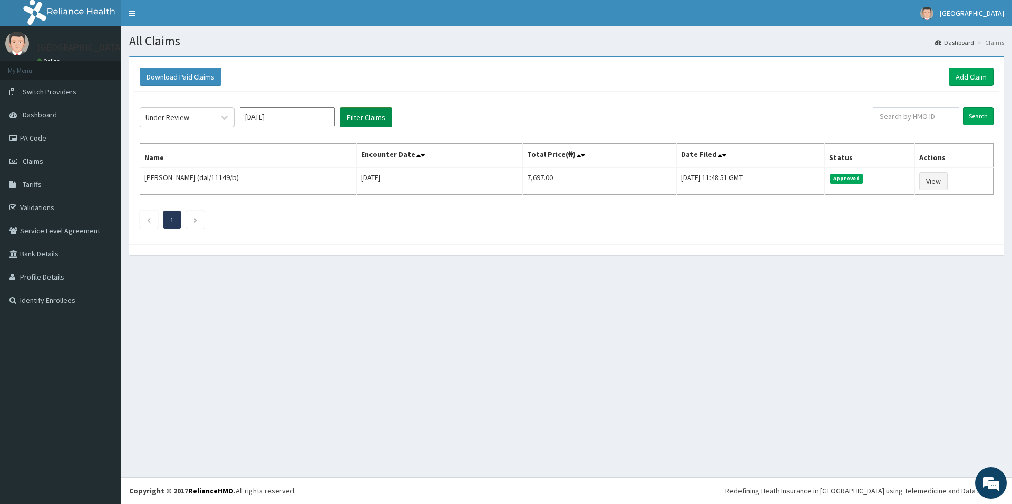
click at [357, 115] on button "Filter Claims" at bounding box center [366, 117] width 52 height 20
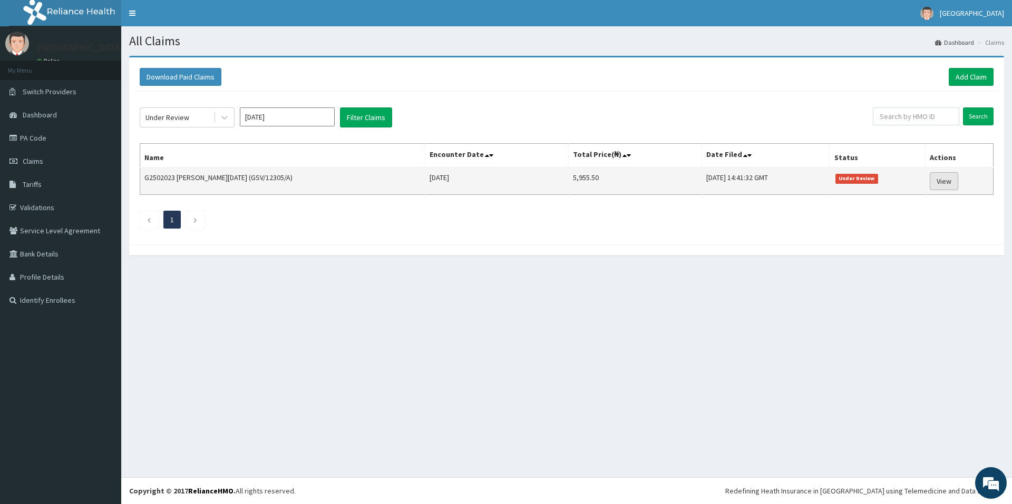
click at [941, 179] on link "View" at bounding box center [944, 181] width 28 height 18
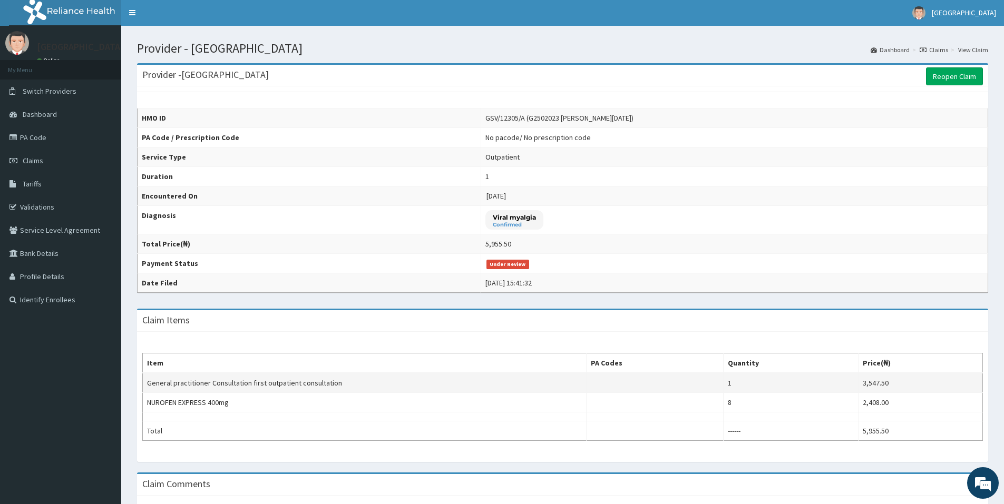
click at [854, 235] on td "5,955.50" at bounding box center [734, 243] width 507 height 19
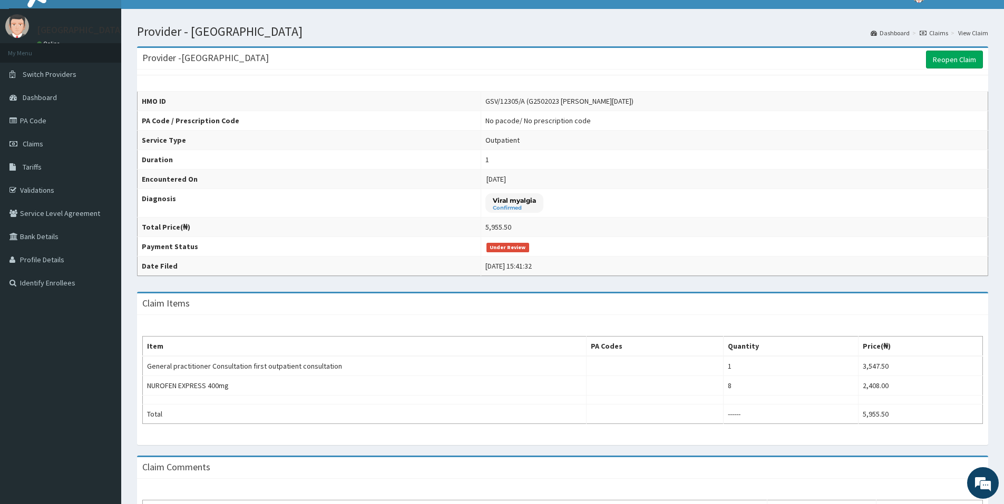
scroll to position [15, 0]
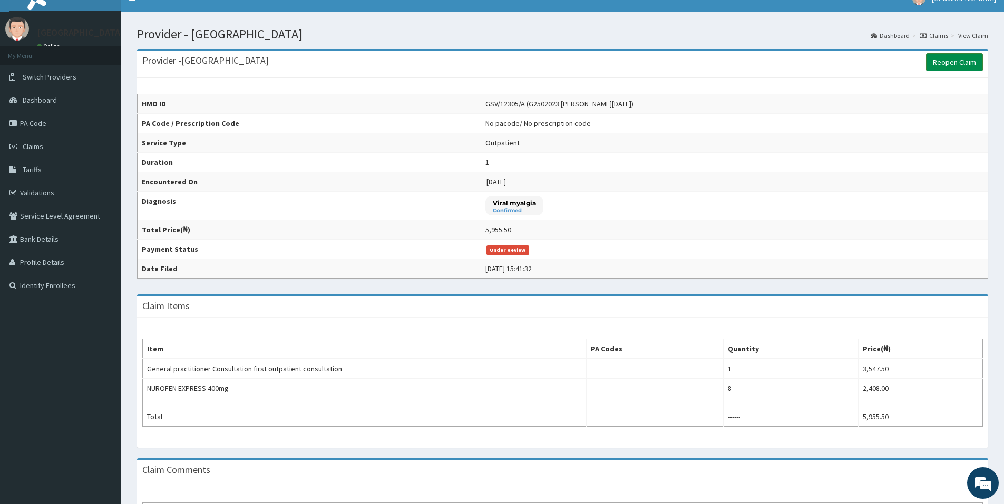
click at [957, 61] on link "Reopen Claim" at bounding box center [954, 62] width 57 height 18
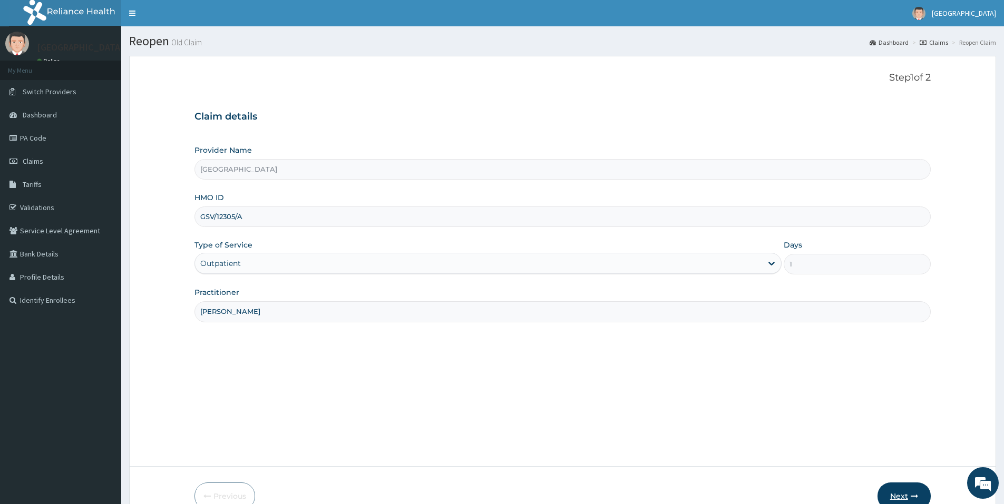
click at [891, 495] on button "Next" at bounding box center [903, 496] width 53 height 27
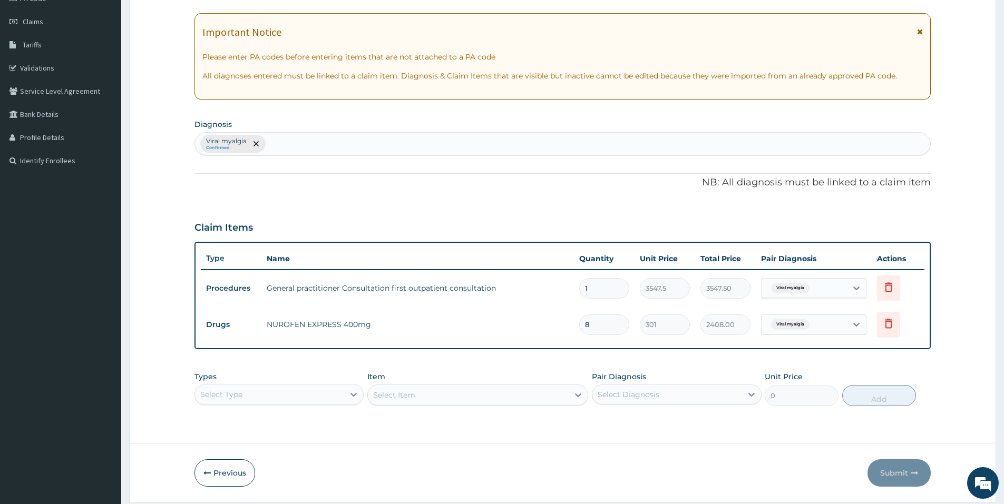
scroll to position [142, 0]
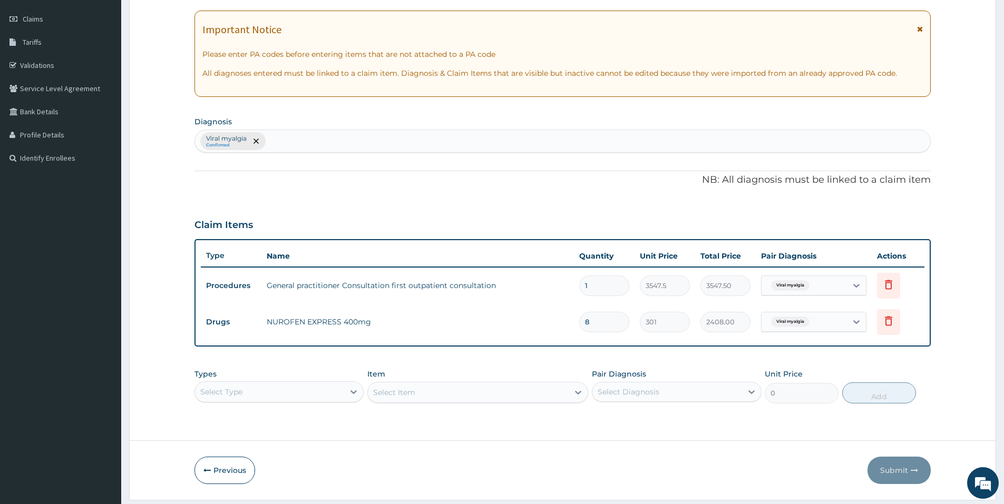
click at [373, 140] on div "Viral myalgia Confirmed" at bounding box center [562, 141] width 735 height 22
type input "MA"
drag, startPoint x: 373, startPoint y: 140, endPoint x: 584, endPoint y: 195, distance: 217.8
click at [584, 195] on div "PA Code / Prescription Code Enter Code(Secondary Care Only) Encounter Date [DAT…" at bounding box center [562, 191] width 736 height 466
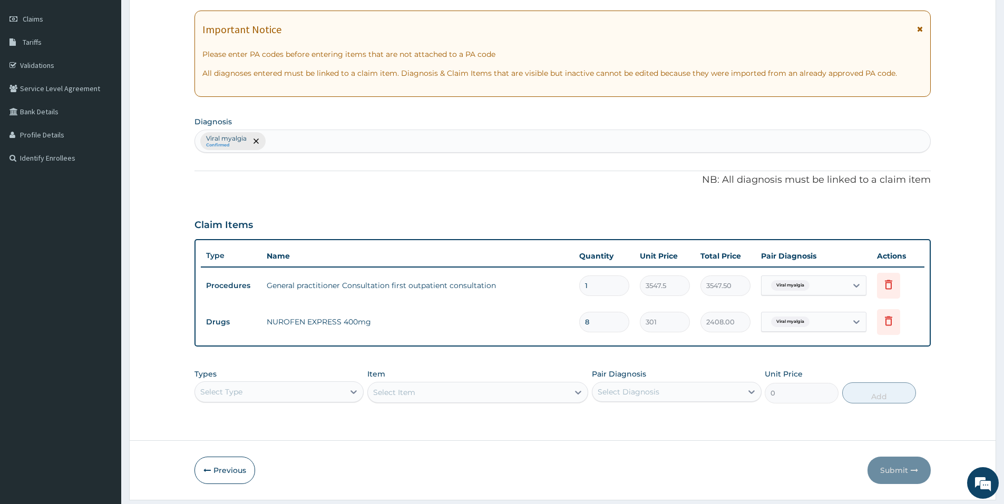
click at [379, 155] on div "PA Code / Prescription Code Enter Code(Secondary Care Only) Encounter Date [DAT…" at bounding box center [562, 191] width 736 height 466
click at [369, 143] on div "Viral myalgia Confirmed" at bounding box center [562, 141] width 735 height 22
type input "MALAR"
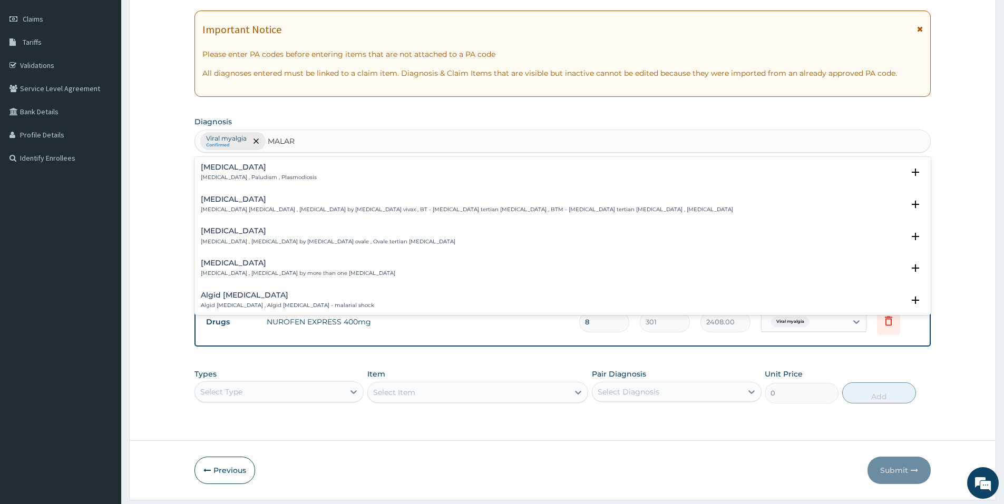
click at [281, 173] on div "[MEDICAL_DATA] [MEDICAL_DATA] , Paludism , Plasmodiosis" at bounding box center [259, 172] width 116 height 18
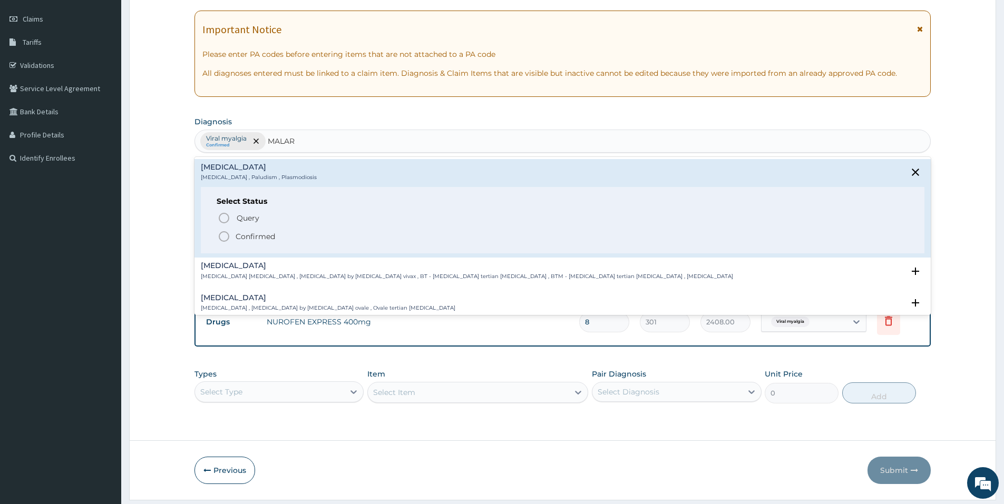
click at [255, 234] on p "Confirmed" at bounding box center [256, 236] width 40 height 11
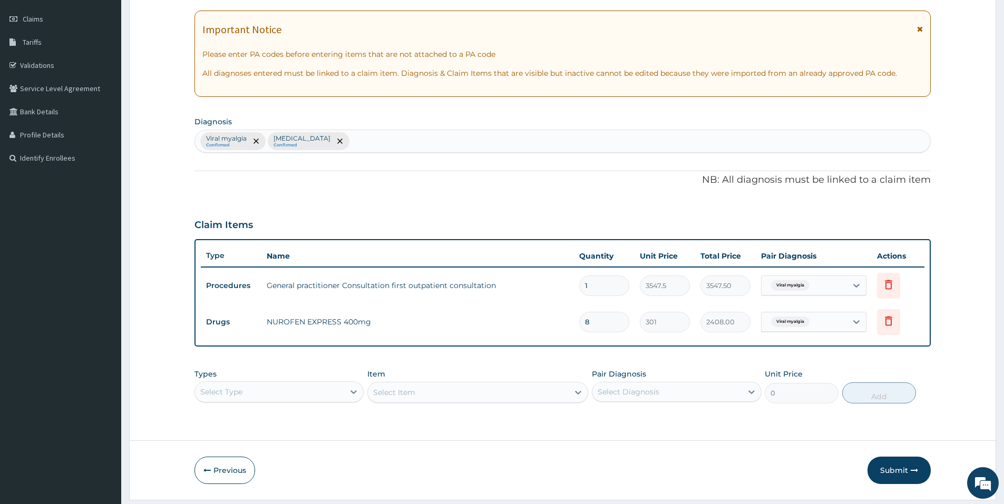
scroll to position [173, 0]
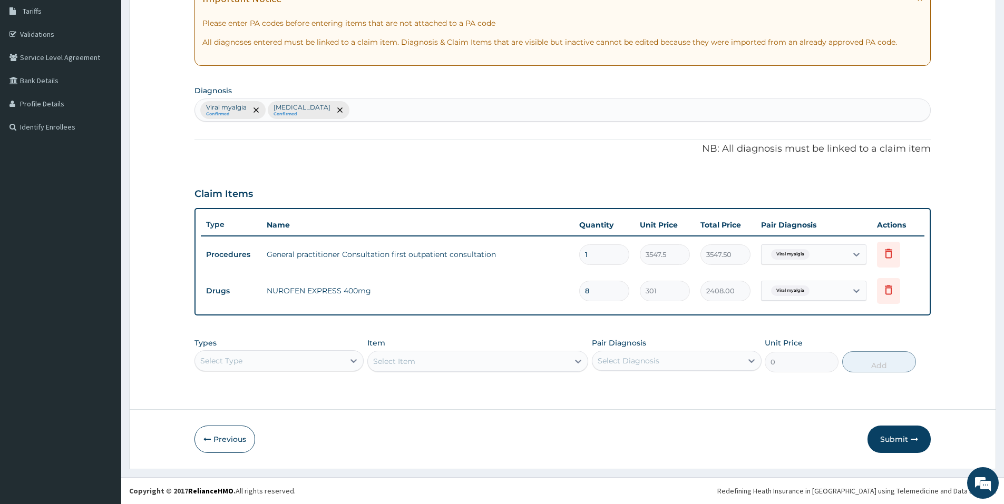
click at [339, 367] on div "Select Type" at bounding box center [278, 360] width 169 height 21
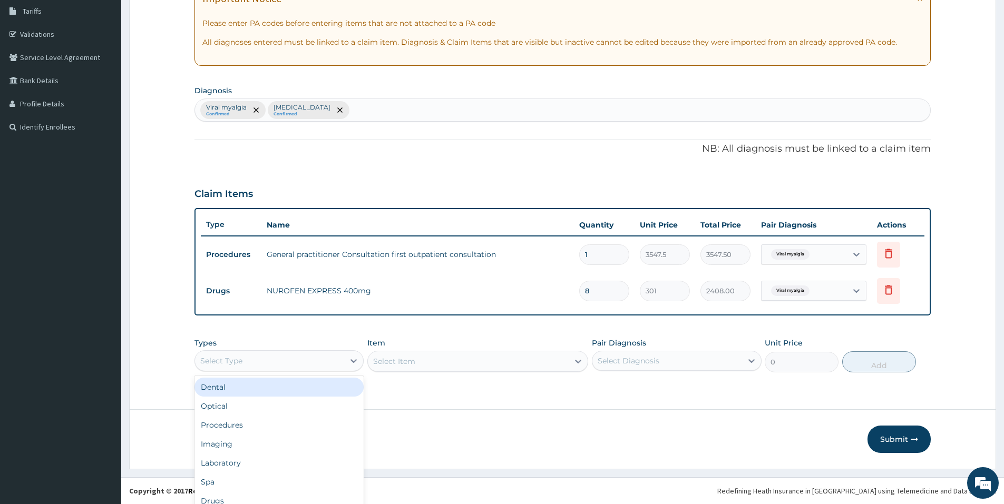
scroll to position [30, 0]
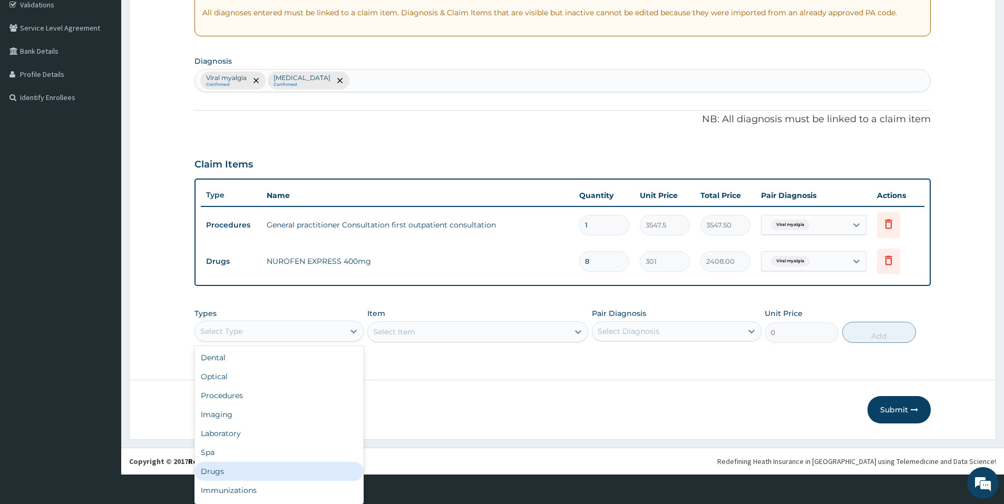
click at [241, 467] on div "Drugs" at bounding box center [278, 471] width 169 height 19
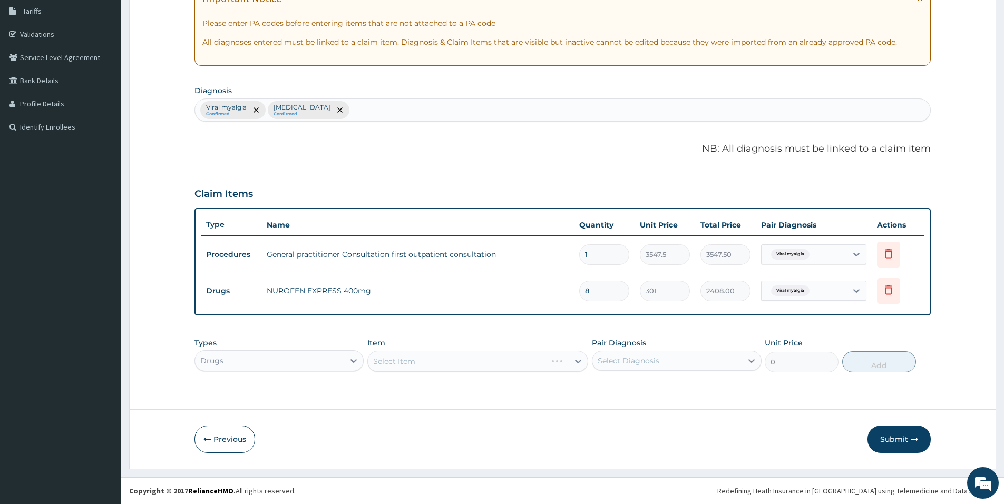
scroll to position [0, 0]
click at [399, 358] on div "Select Item" at bounding box center [477, 361] width 221 height 21
click at [399, 358] on div "Select Item" at bounding box center [394, 361] width 42 height 11
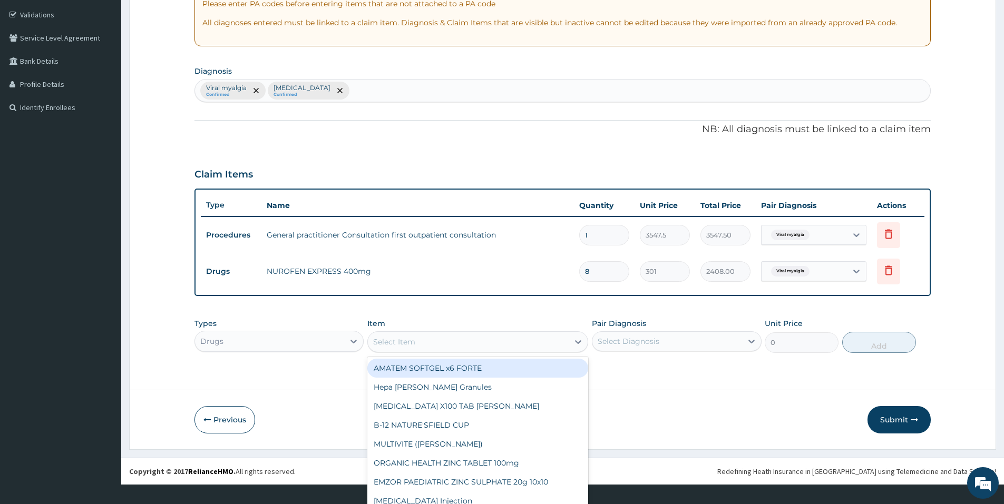
scroll to position [30, 0]
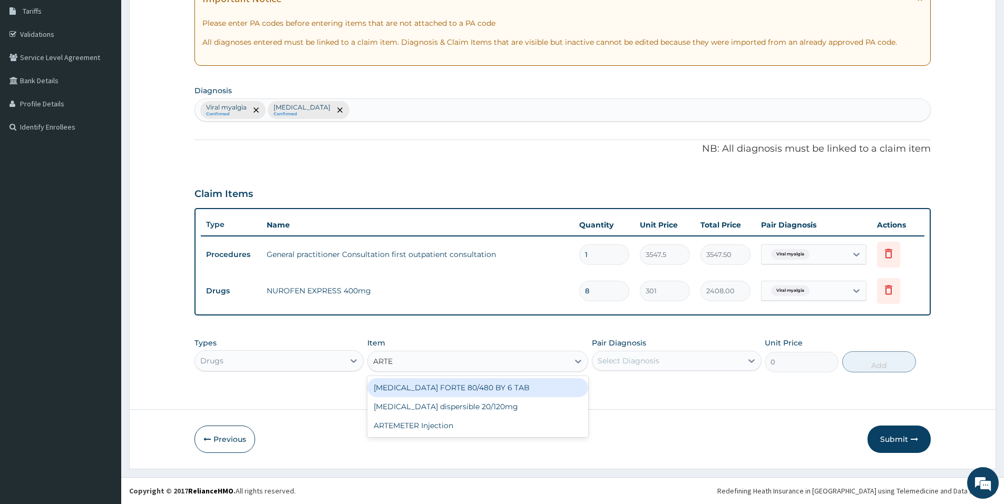
type input "ARTEM"
click at [419, 384] on div "[MEDICAL_DATA] FORTE 80/480 BY 6 TAB" at bounding box center [477, 387] width 221 height 19
type input "408.5"
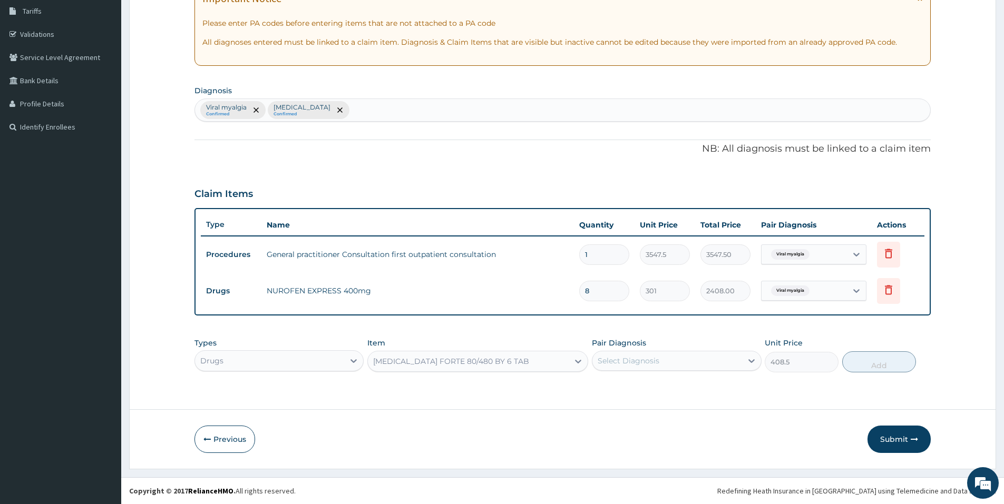
click at [627, 358] on div "Select Diagnosis" at bounding box center [629, 361] width 62 height 11
click at [625, 386] on label "Viral myalgia" at bounding box center [633, 387] width 48 height 11
checkbox input "true"
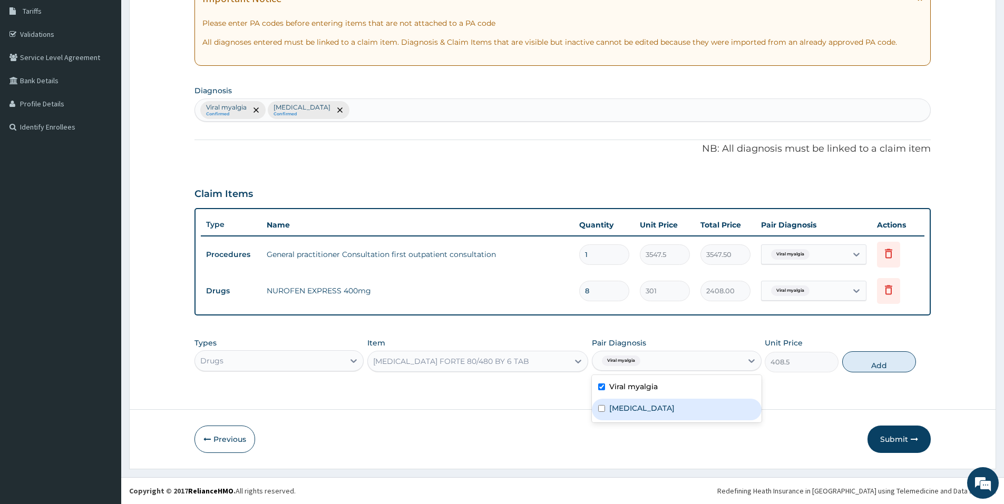
click at [624, 410] on label "[MEDICAL_DATA]" at bounding box center [641, 408] width 65 height 11
checkbox input "true"
click at [872, 366] on button "Add" at bounding box center [879, 361] width 74 height 21
type input "0"
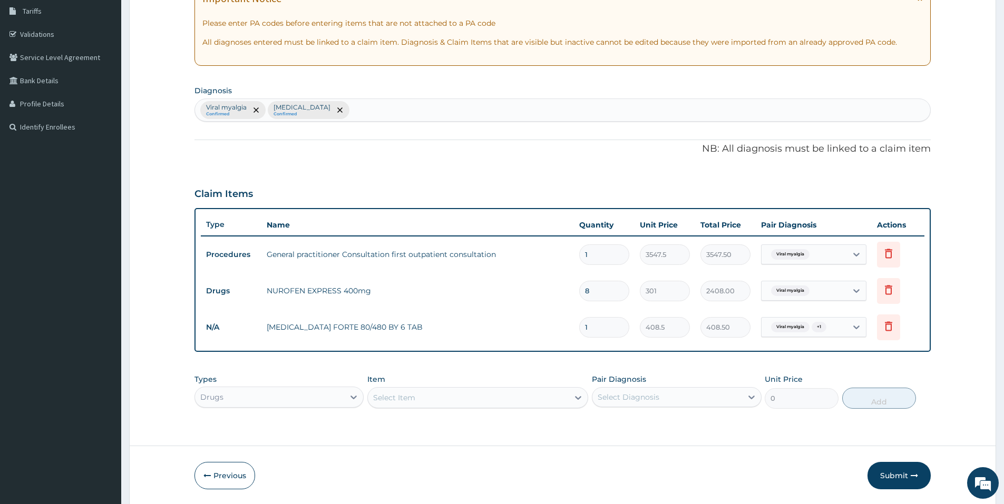
type input "0.00"
type input "6"
type input "2451.00"
type input "6"
click at [965, 354] on form "Step 2 of 2 PA Code / Prescription Code Enter Code(Secondary Care Only) Encount…" at bounding box center [562, 193] width 867 height 623
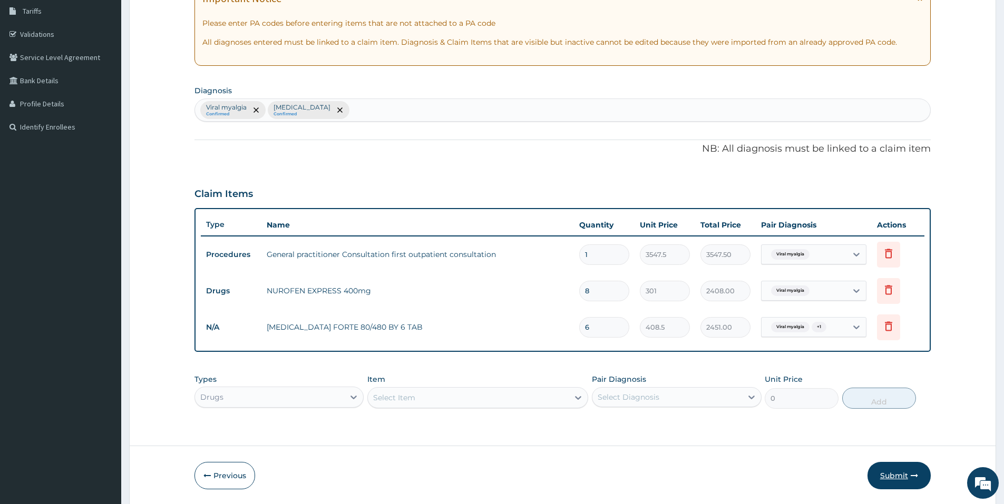
click at [886, 473] on button "Submit" at bounding box center [898, 475] width 63 height 27
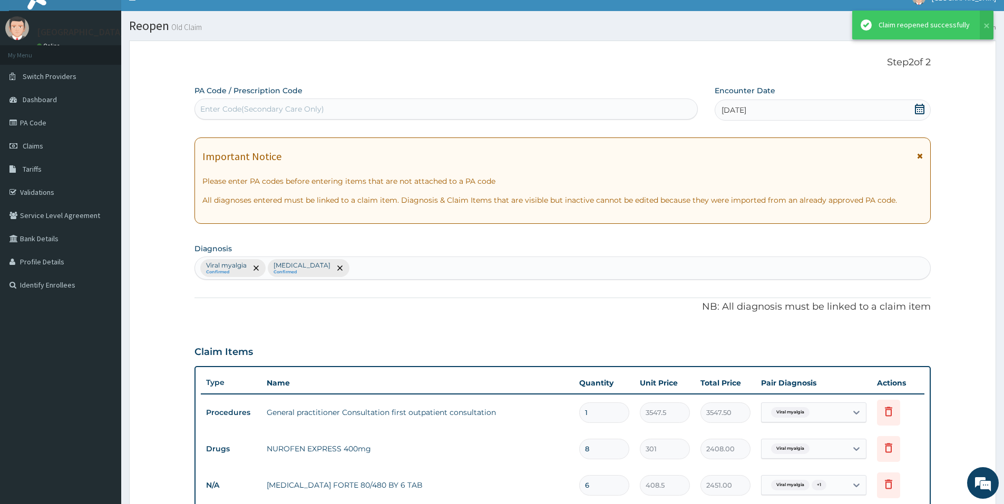
scroll to position [173, 0]
